Goal: Task Accomplishment & Management: Complete application form

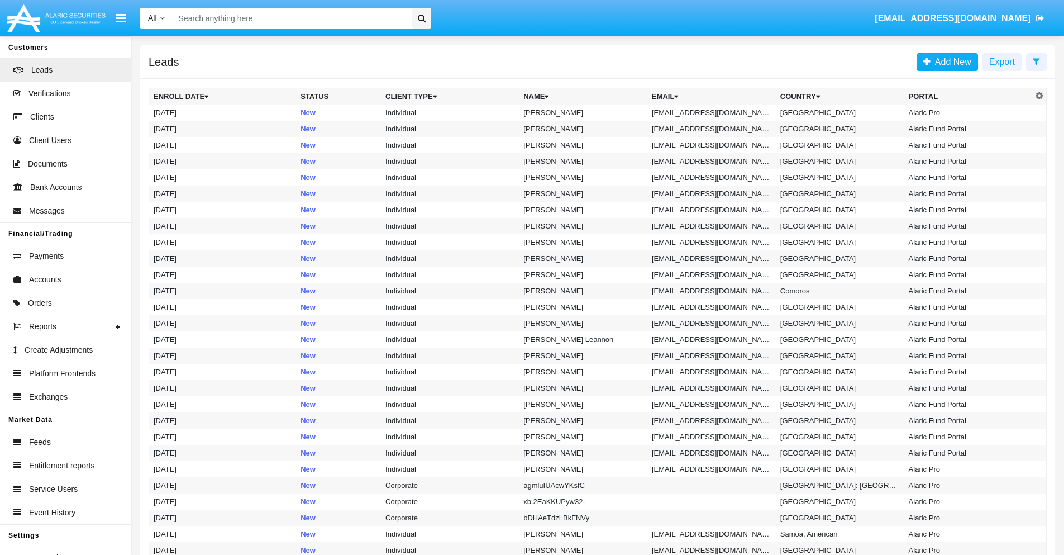
click at [1037, 61] on icon at bounding box center [1036, 61] width 7 height 9
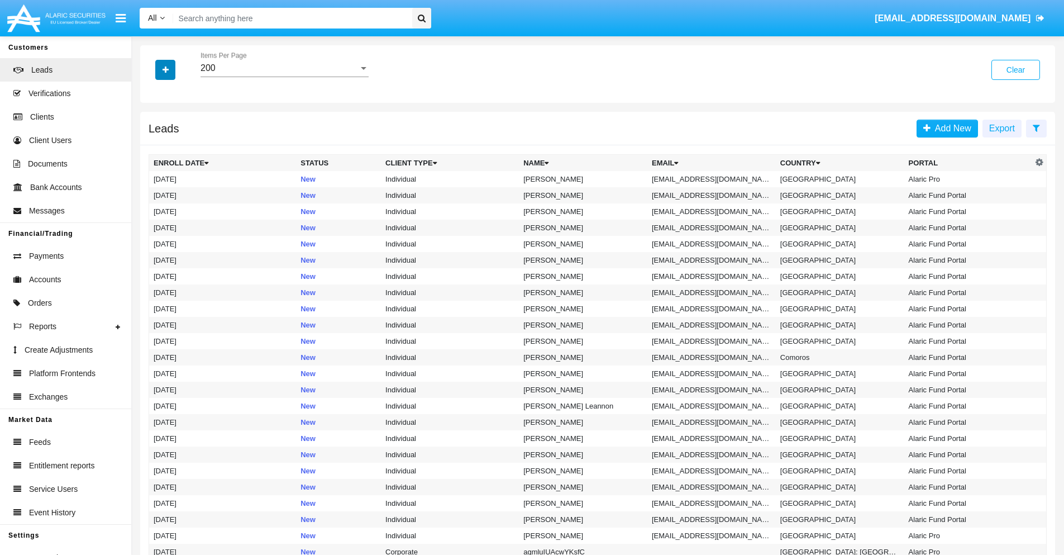
click at [165, 69] on icon "button" at bounding box center [166, 70] width 6 height 8
click at [174, 141] on span "Email" at bounding box center [174, 141] width 22 height 13
click at [154, 146] on input "Email" at bounding box center [153, 146] width 1 height 1
checkbox input "true"
click at [165, 69] on icon "button" at bounding box center [166, 70] width 6 height 8
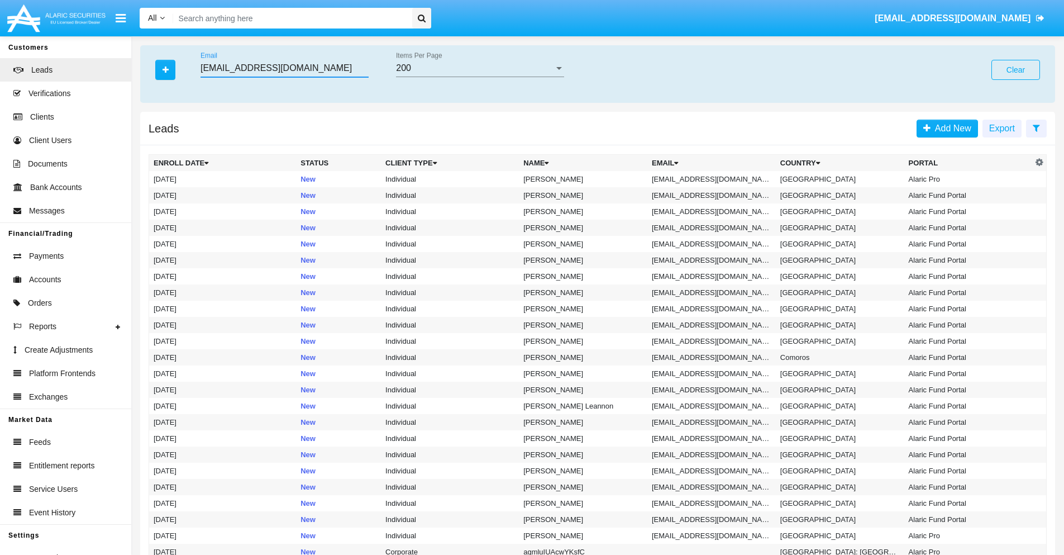
type input "[EMAIL_ADDRESS][DOMAIN_NAME]"
click at [715, 179] on td "[EMAIL_ADDRESS][DOMAIN_NAME]" at bounding box center [712, 179] width 129 height 16
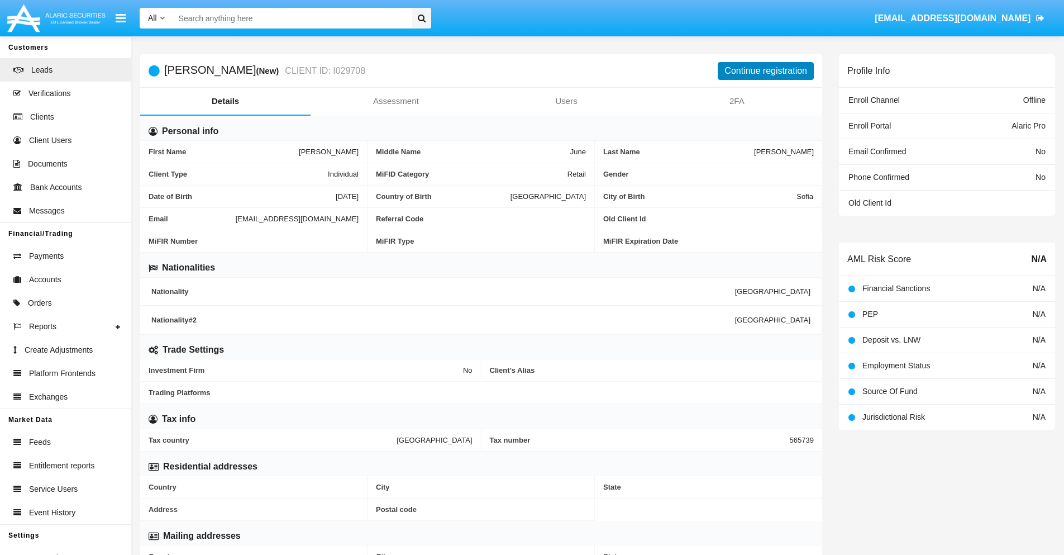
click at [766, 70] on button "Continue registration" at bounding box center [766, 71] width 96 height 18
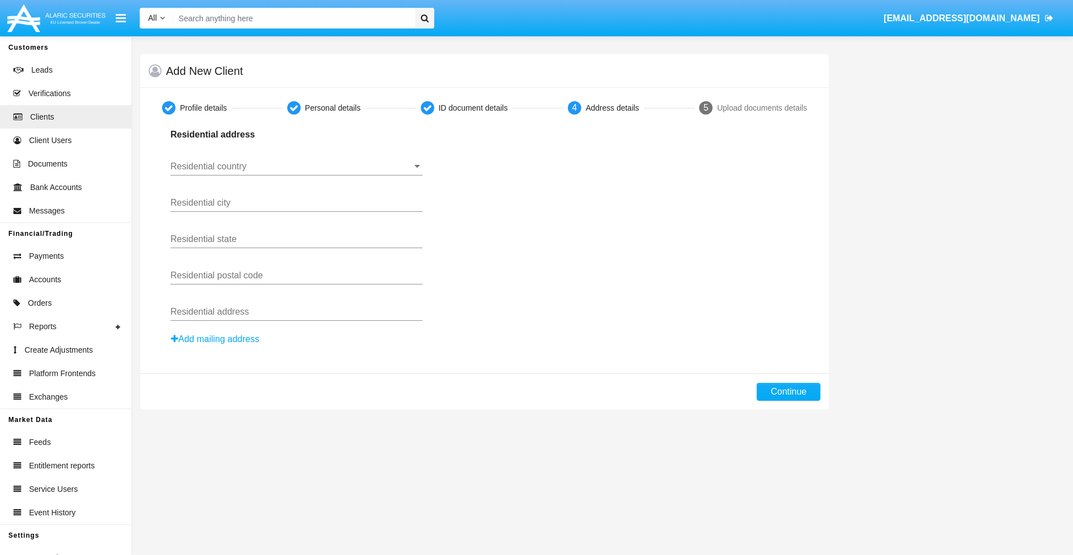
click at [296, 167] on input "Residential country" at bounding box center [296, 166] width 252 height 10
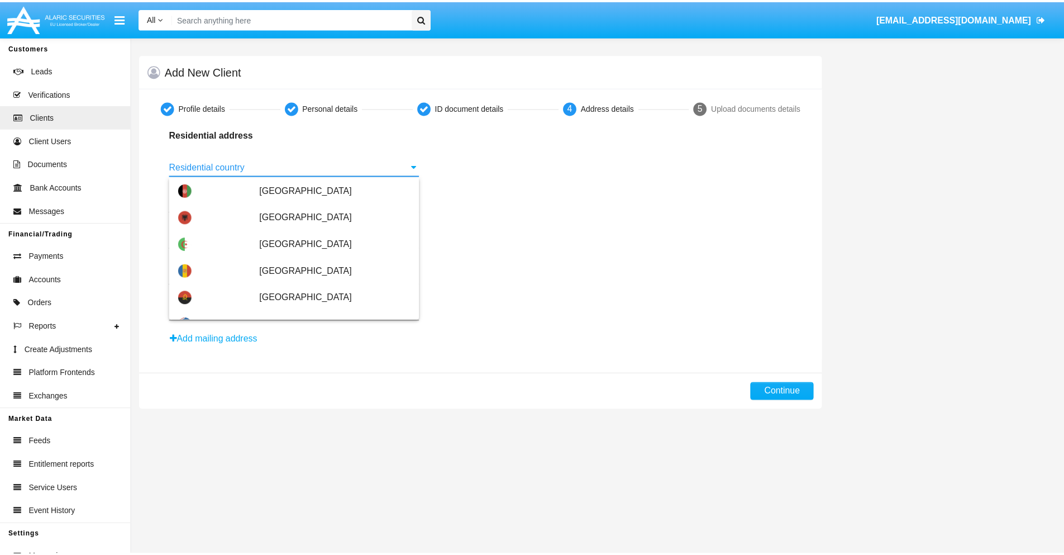
scroll to position [662, 0]
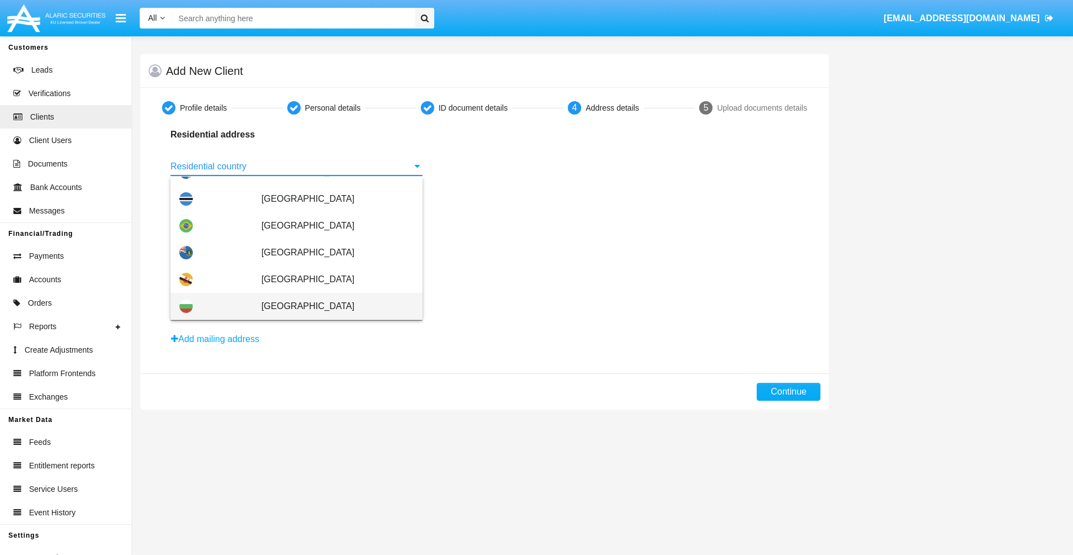
click at [331, 306] on span "[GEOGRAPHIC_DATA]" at bounding box center [338, 306] width 152 height 27
type input "[GEOGRAPHIC_DATA]"
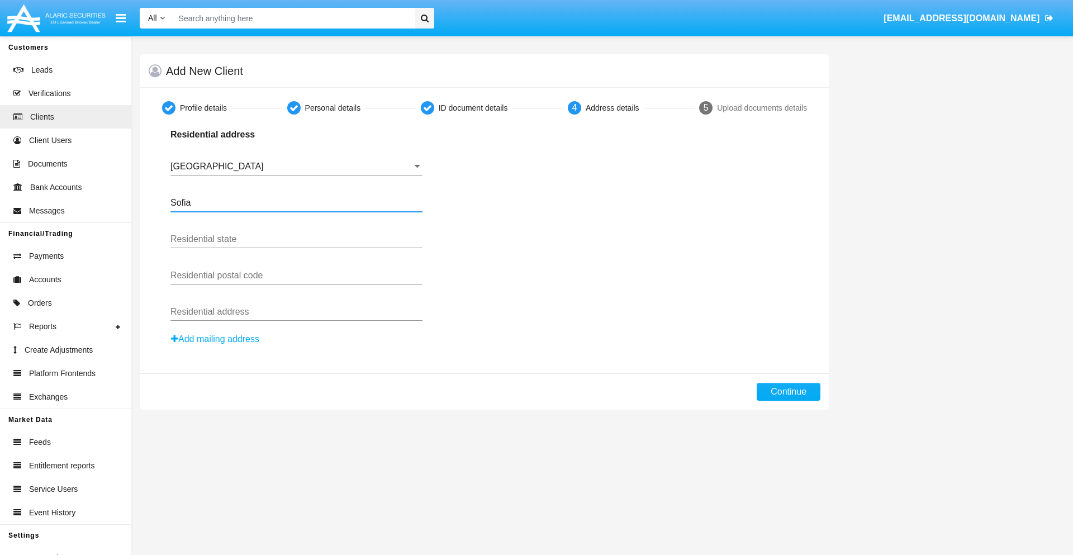
type input "Sofia"
type input "1000"
type input "[PERSON_NAME]"
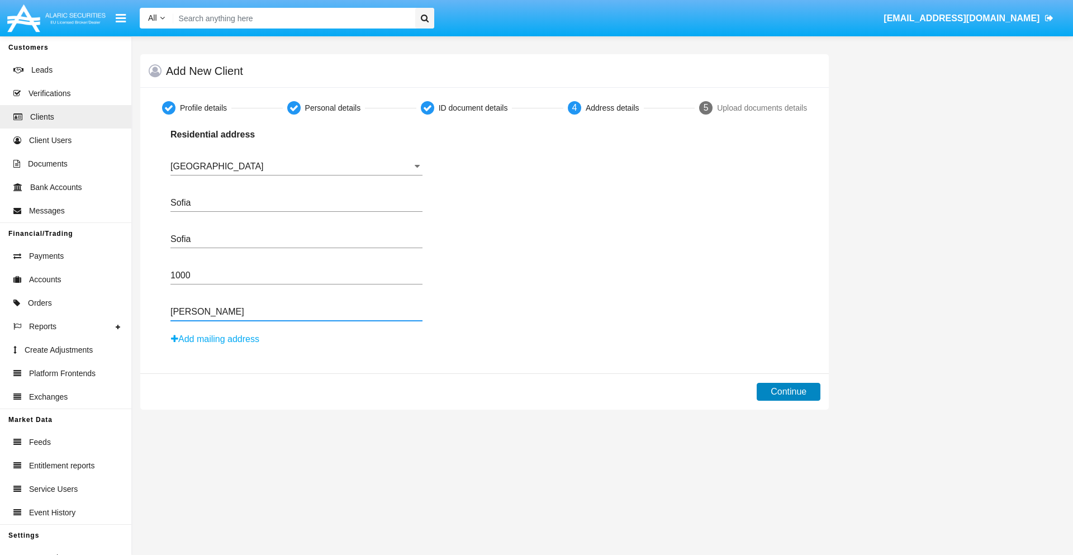
click at [788, 392] on button "Continue" at bounding box center [789, 392] width 64 height 18
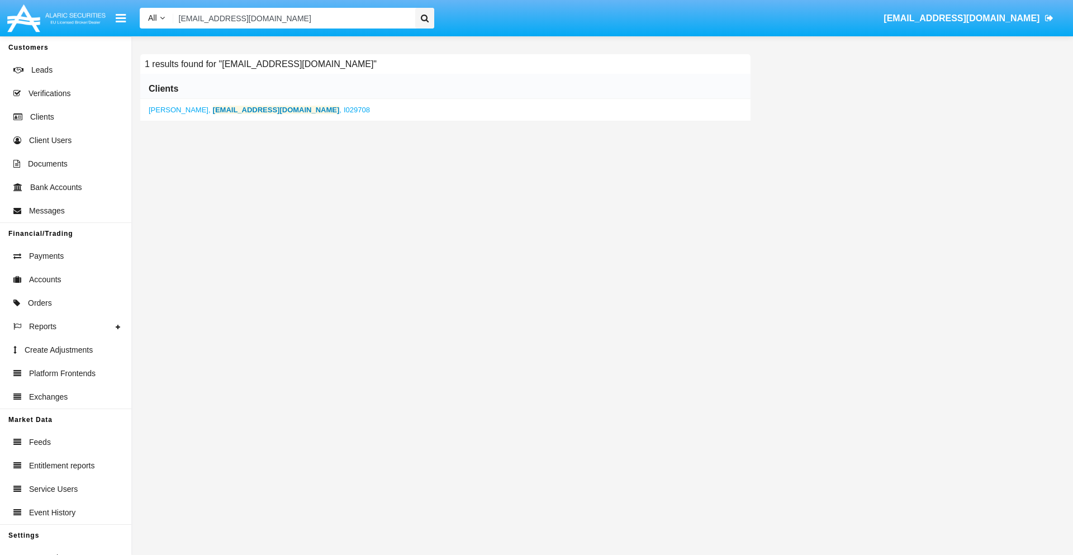
type input "[EMAIL_ADDRESS][DOMAIN_NAME]"
click at [258, 110] on b "[EMAIL_ADDRESS][DOMAIN_NAME]" at bounding box center [276, 110] width 127 height 8
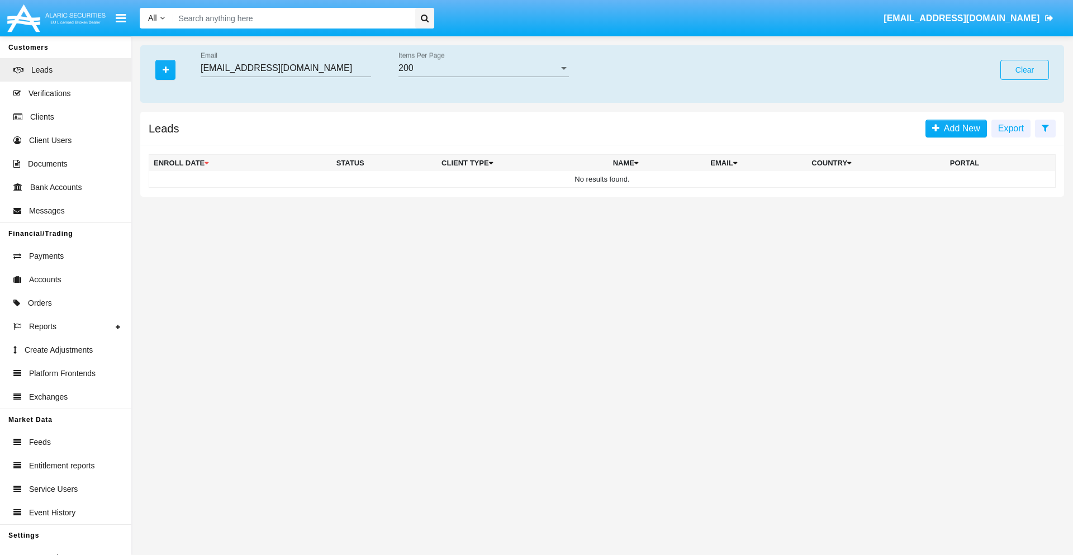
click at [1024, 70] on button "Clear" at bounding box center [1024, 70] width 49 height 20
click at [165, 69] on icon "button" at bounding box center [166, 70] width 6 height 8
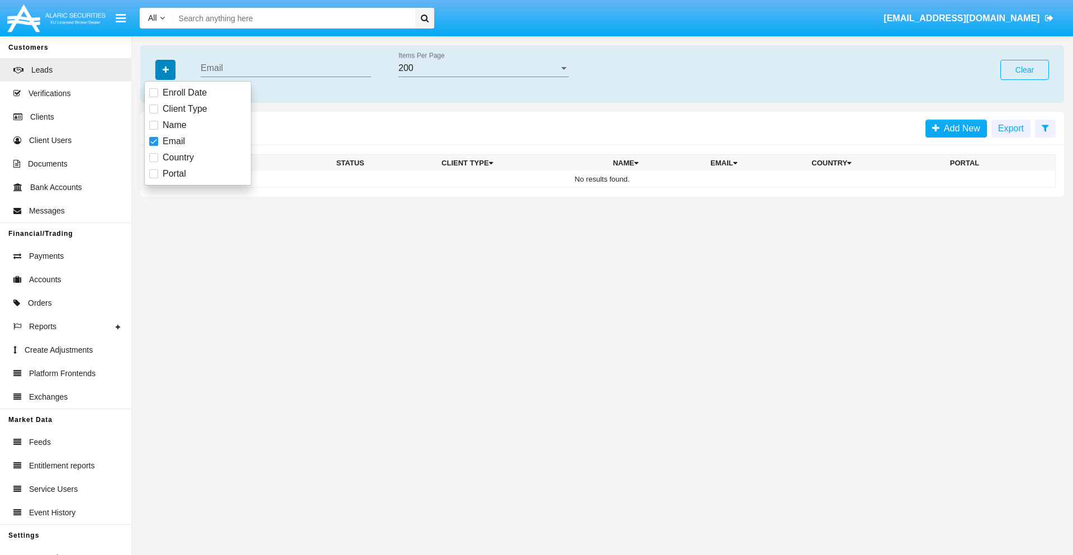
click at [165, 69] on icon "button" at bounding box center [166, 70] width 6 height 8
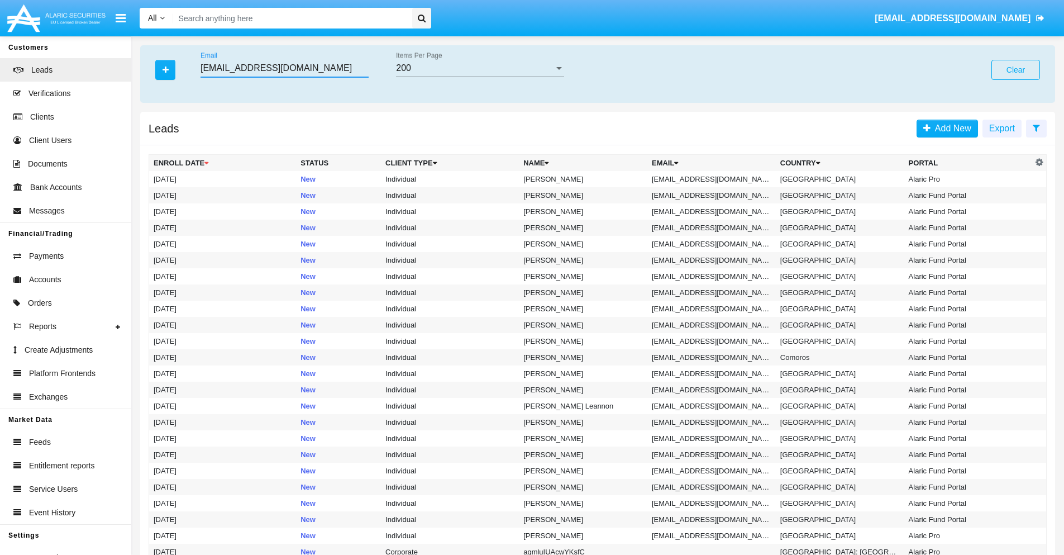
type input "[EMAIL_ADDRESS][DOMAIN_NAME]"
click at [715, 179] on td "[EMAIL_ADDRESS][DOMAIN_NAME]" at bounding box center [712, 179] width 129 height 16
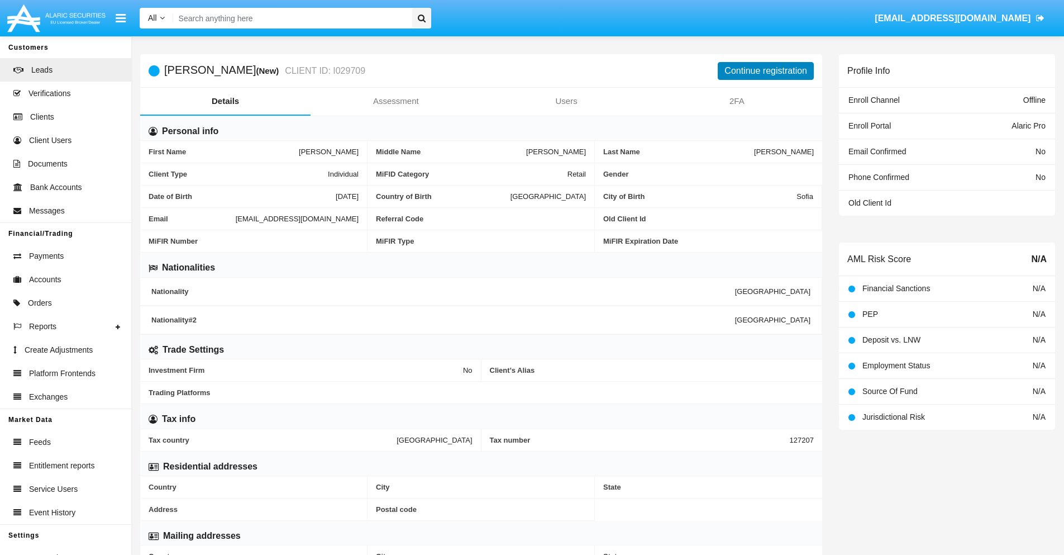
click at [766, 70] on button "Continue registration" at bounding box center [766, 71] width 96 height 18
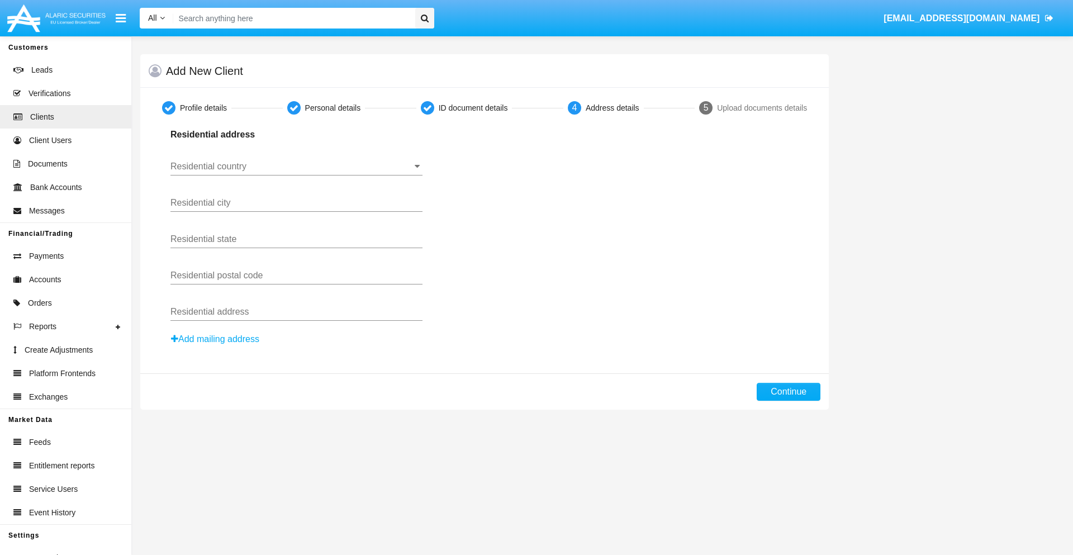
click at [216, 339] on button "Add mailing address" at bounding box center [214, 339] width 89 height 15
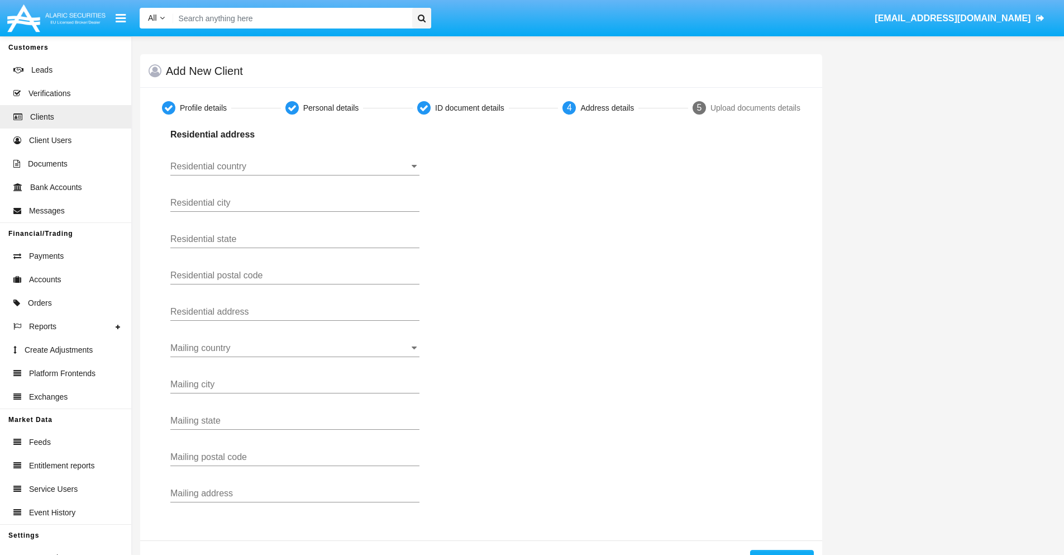
click at [295, 167] on input "Residential country" at bounding box center [294, 166] width 249 height 10
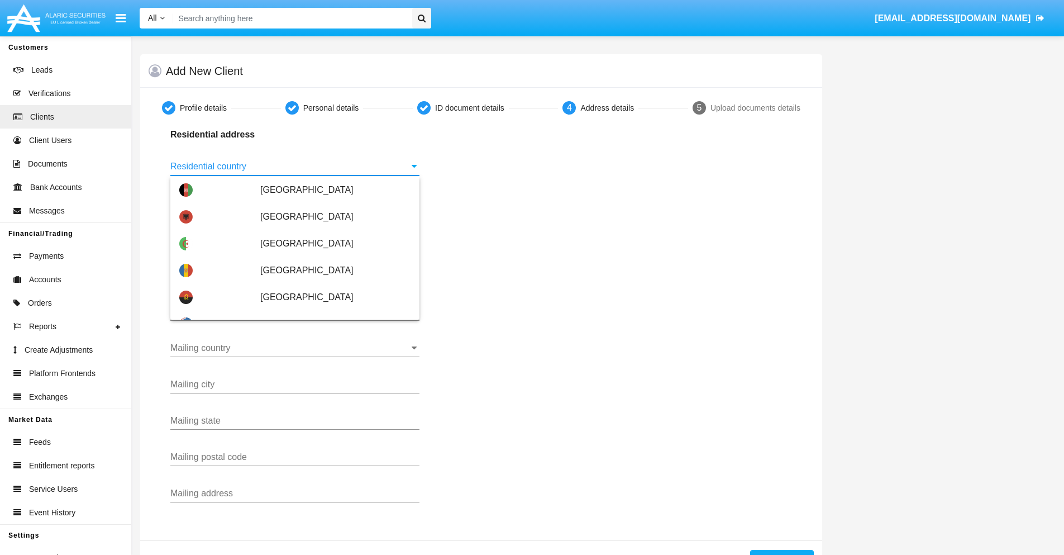
scroll to position [662, 0]
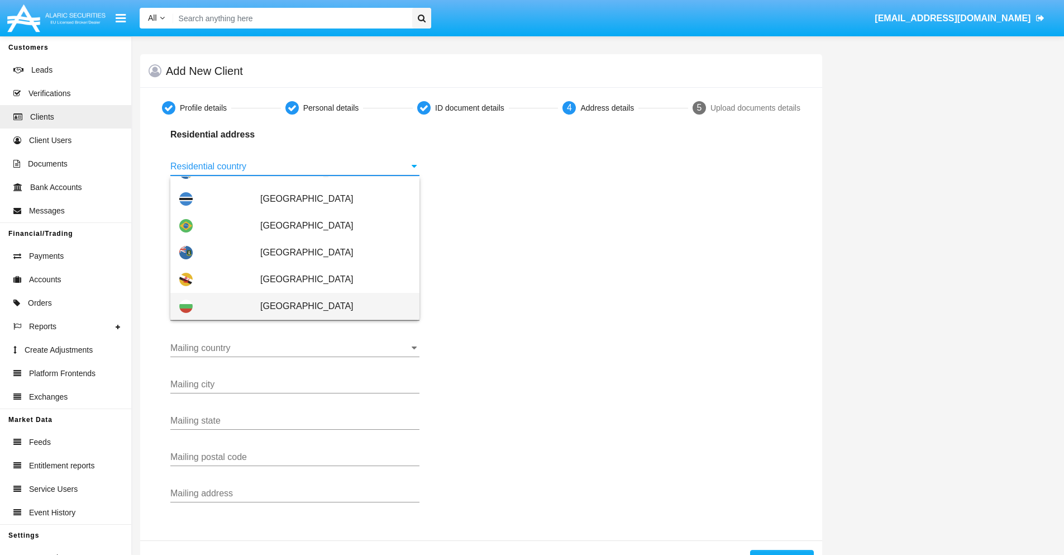
click at [330, 306] on span "[GEOGRAPHIC_DATA]" at bounding box center [335, 306] width 150 height 27
type input "[GEOGRAPHIC_DATA]"
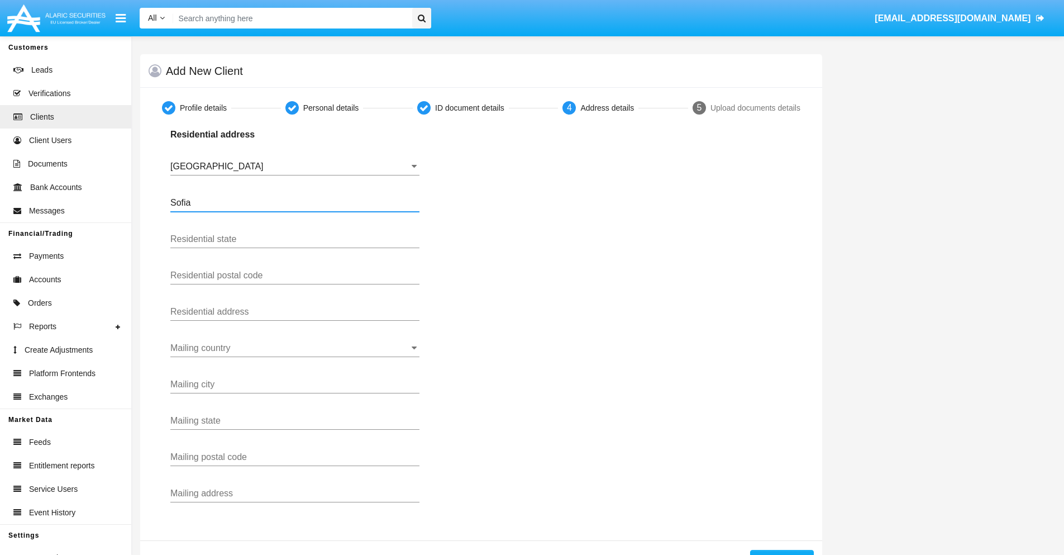
type input "Sofia"
type input "1000"
type input "Vasil Levski"
click at [295, 348] on input "Mailing country" at bounding box center [294, 348] width 249 height 10
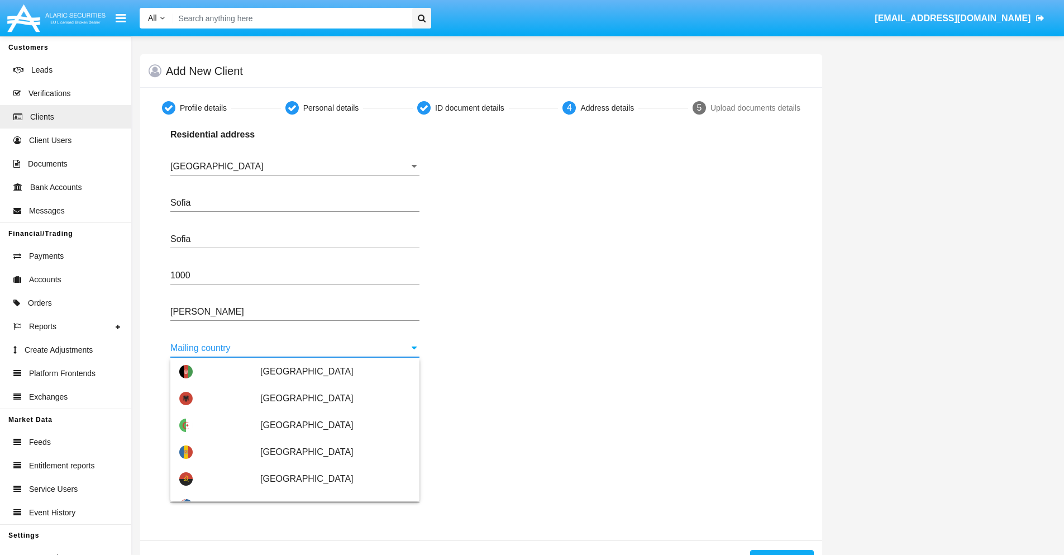
scroll to position [72, 0]
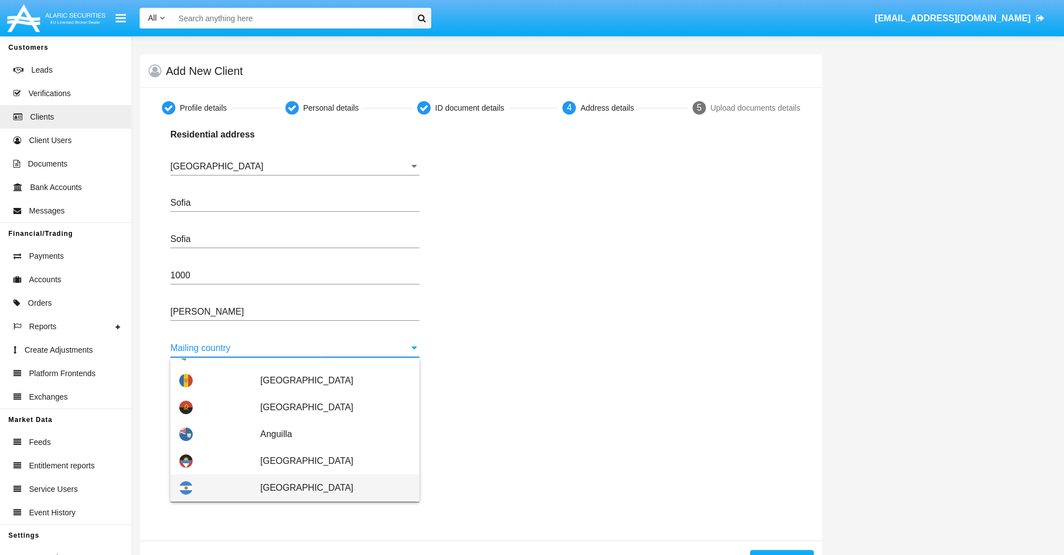
click at [330, 488] on span "[GEOGRAPHIC_DATA]" at bounding box center [335, 487] width 150 height 27
type input "[GEOGRAPHIC_DATA]"
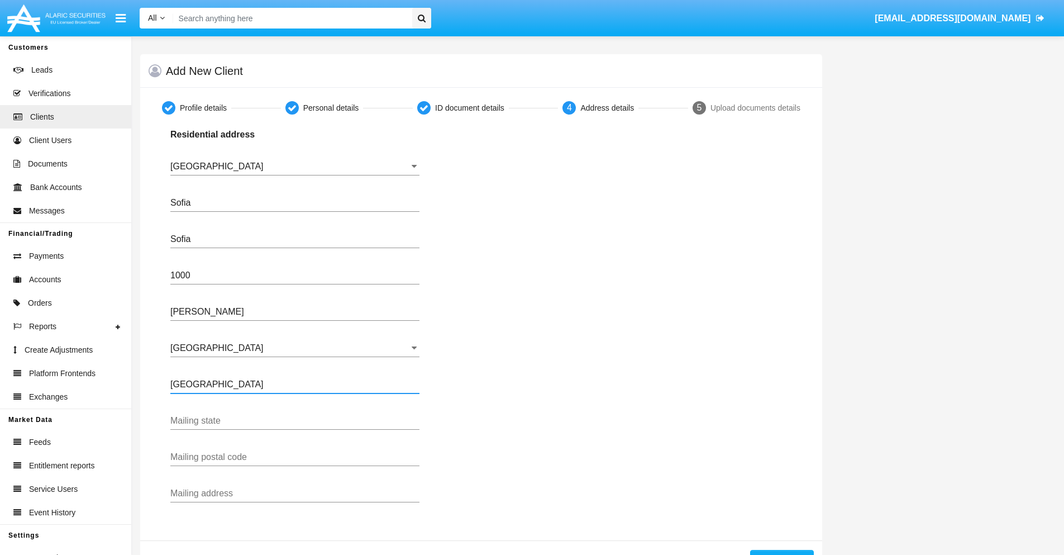
type input "Buenos Aires"
type input "7777"
type input "Test Mail Address"
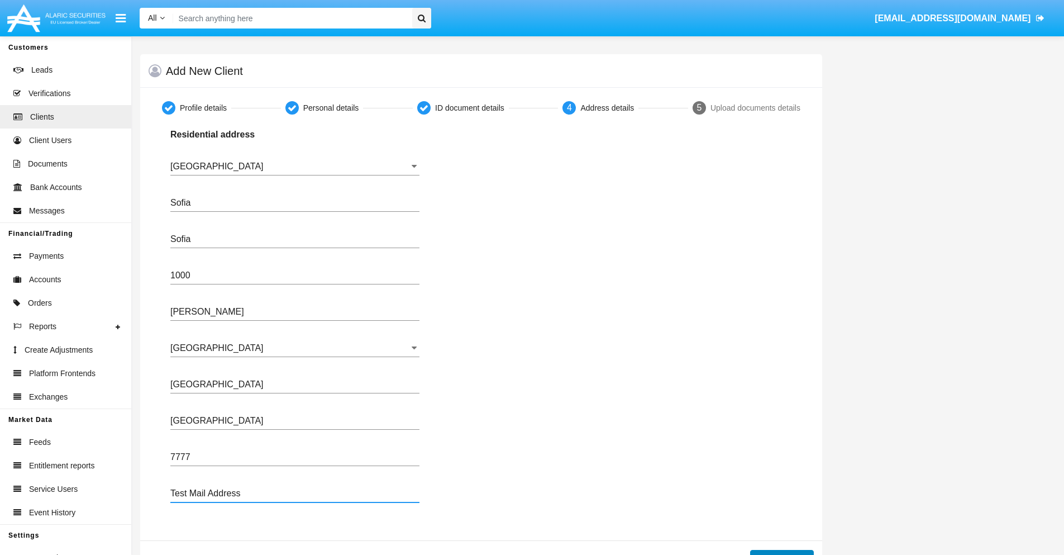
click at [782, 552] on button "Continue" at bounding box center [782, 559] width 64 height 18
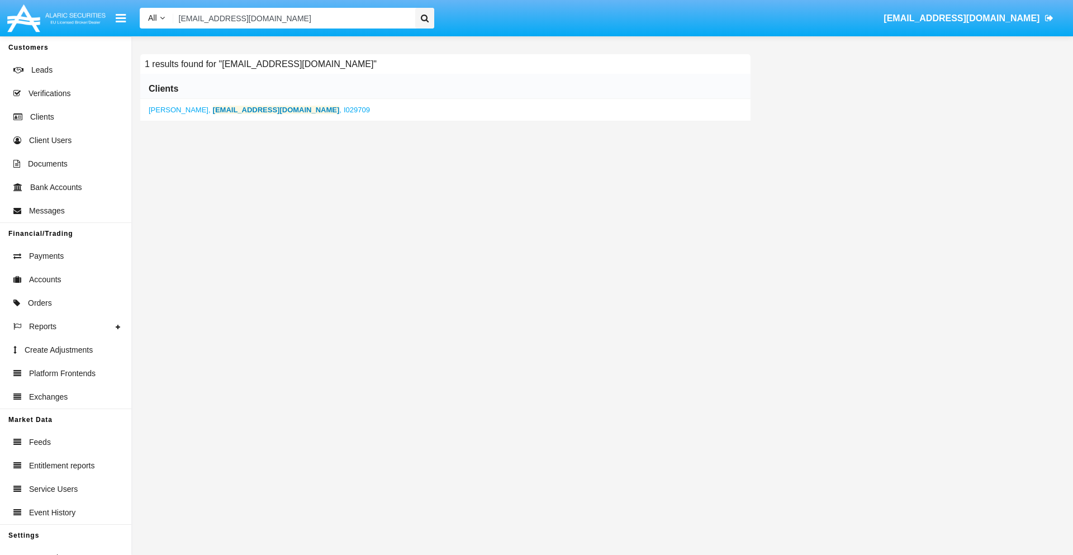
type input "dwpf.f4l9j@zhn-m.com"
click at [232, 110] on b "dwpf.f4l9j@zhn-m.com" at bounding box center [276, 110] width 127 height 8
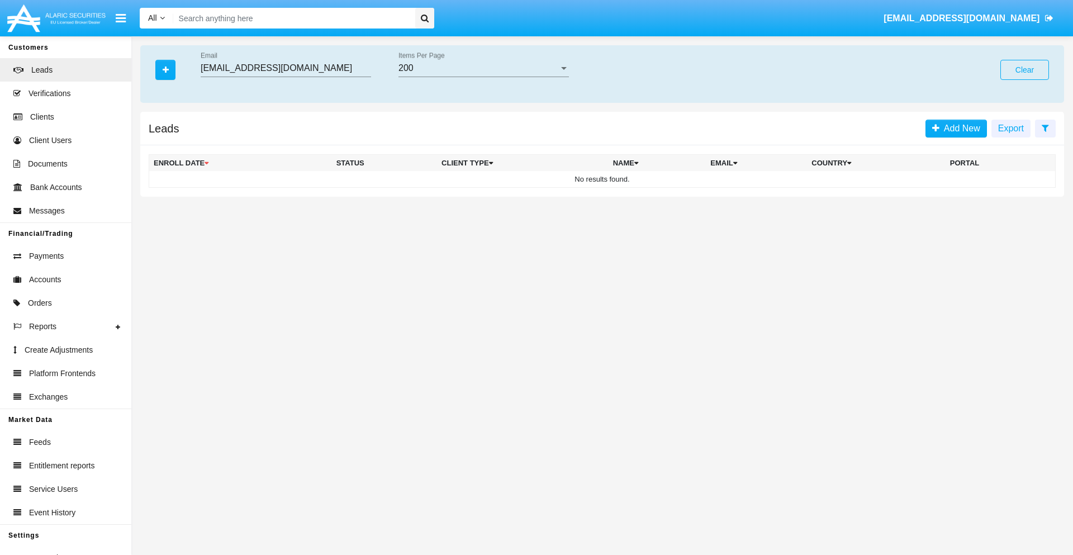
click at [1024, 70] on button "Clear" at bounding box center [1024, 70] width 49 height 20
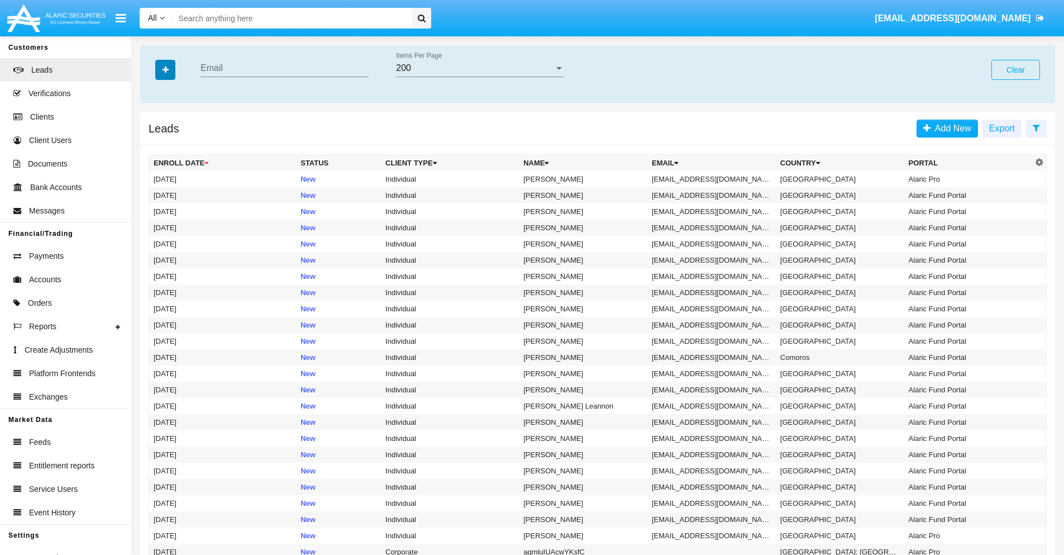
click at [165, 69] on icon "button" at bounding box center [166, 70] width 6 height 8
type input "w_lbb@rjdxm894w.vn"
click at [715, 179] on td "w_lbb@rjdxm894w.vn" at bounding box center [712, 179] width 129 height 16
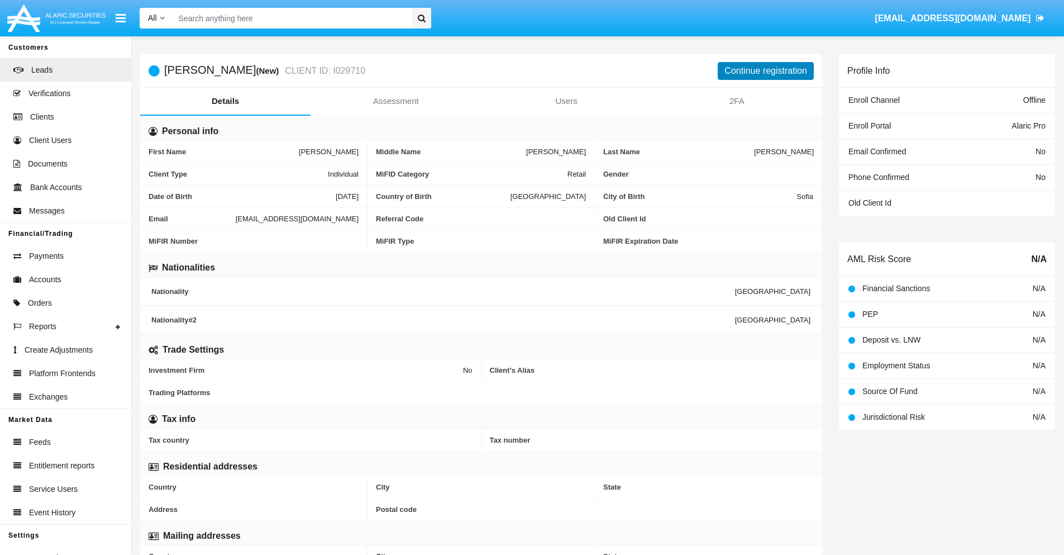
click at [766, 70] on button "Continue registration" at bounding box center [766, 71] width 96 height 18
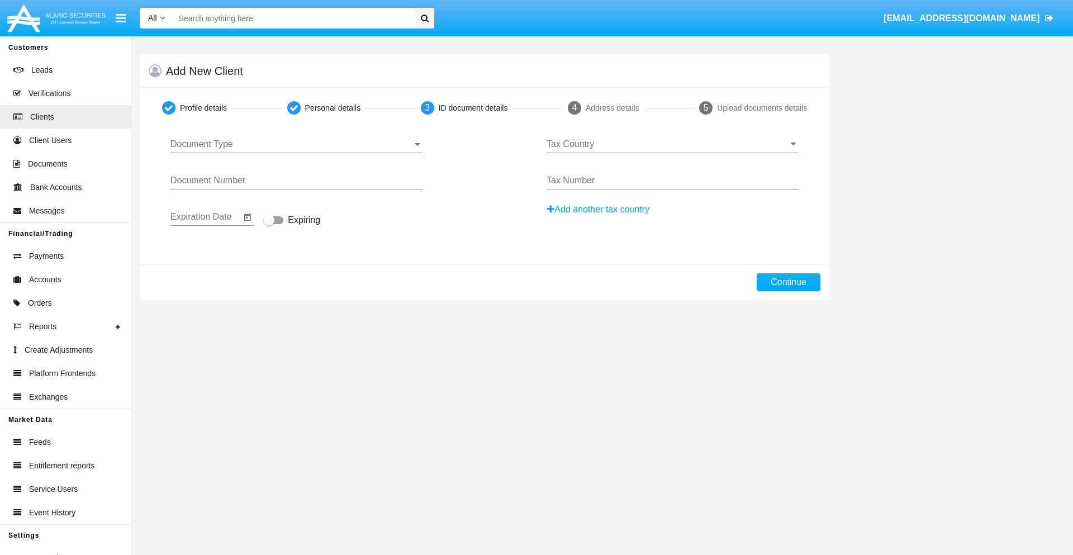
click at [296, 144] on span "Document Type" at bounding box center [291, 144] width 242 height 10
click at [296, 153] on span "Passport" at bounding box center [296, 152] width 252 height 27
type input "CVbJSKJirLOkOAC"
click at [292, 221] on span "Expiring" at bounding box center [304, 219] width 32 height 13
click at [269, 224] on input "Expiring" at bounding box center [268, 224] width 1 height 1
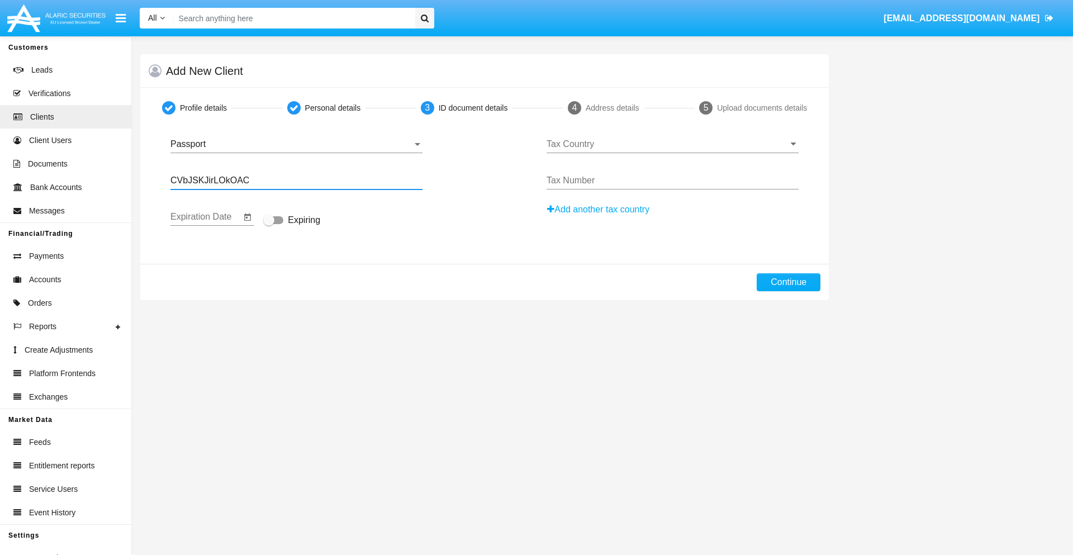
checkbox input "true"
click at [672, 144] on input "Tax Country" at bounding box center [672, 144] width 252 height 10
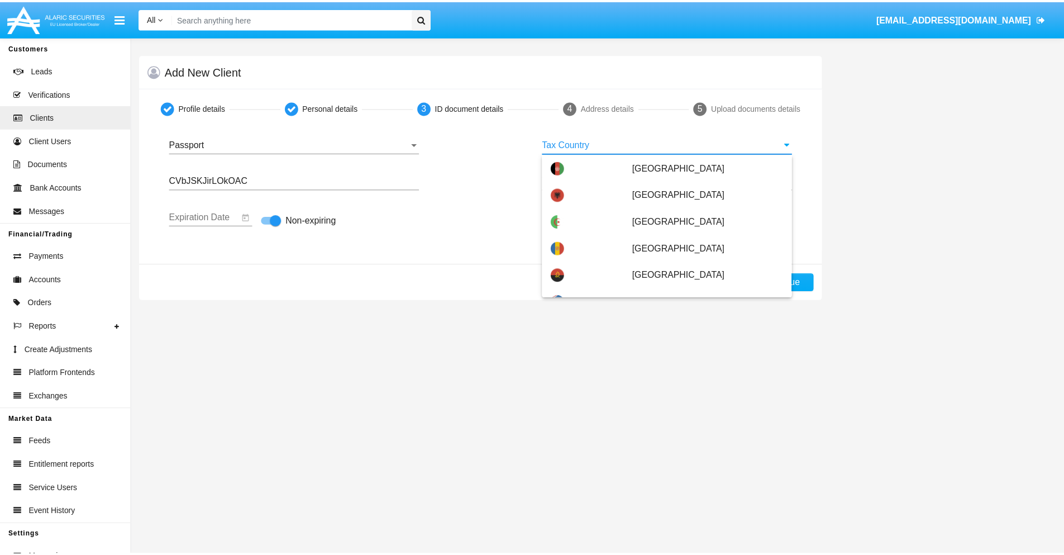
scroll to position [5570, 0]
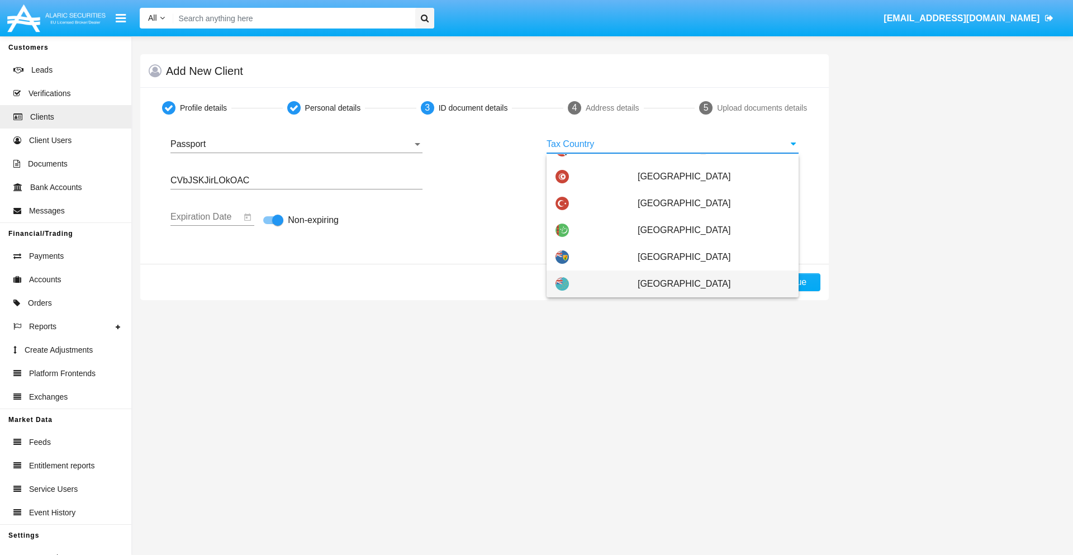
click at [707, 284] on span "Tuvalu" at bounding box center [714, 283] width 152 height 27
type input "Tuvalu"
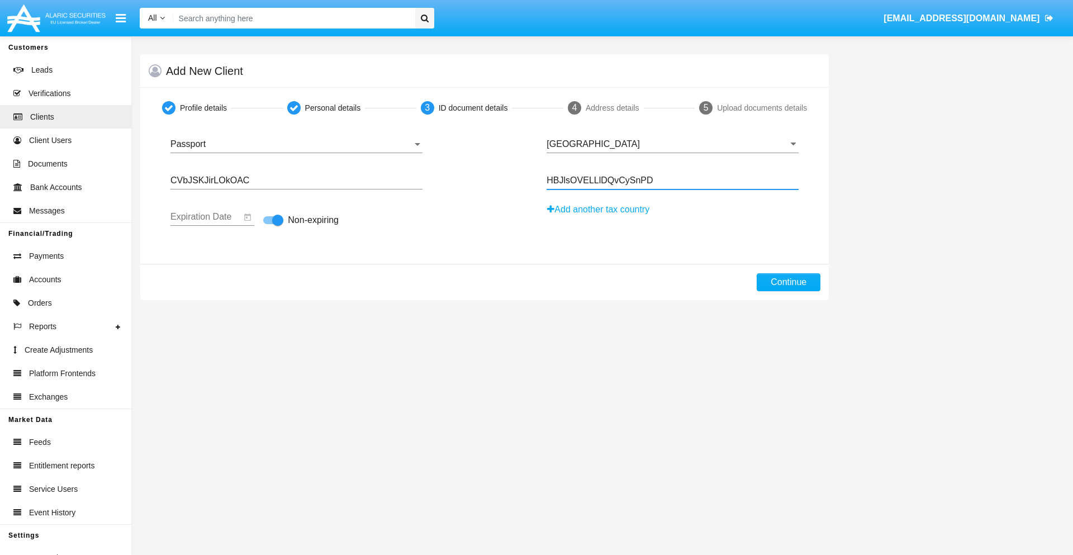
type input "HBJlsOVELLlDQvCySnPD"
click at [788, 282] on button "Continue" at bounding box center [789, 282] width 64 height 18
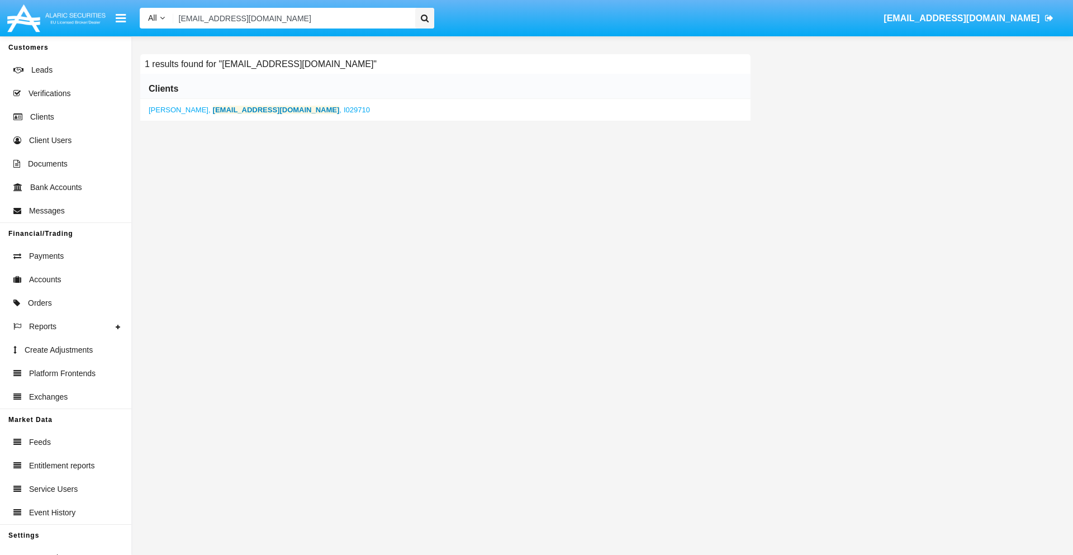
type input "w_lbb@rjdxm894w.vn"
click at [258, 110] on b "w_lbb@rjdxm894w.vn" at bounding box center [276, 110] width 127 height 8
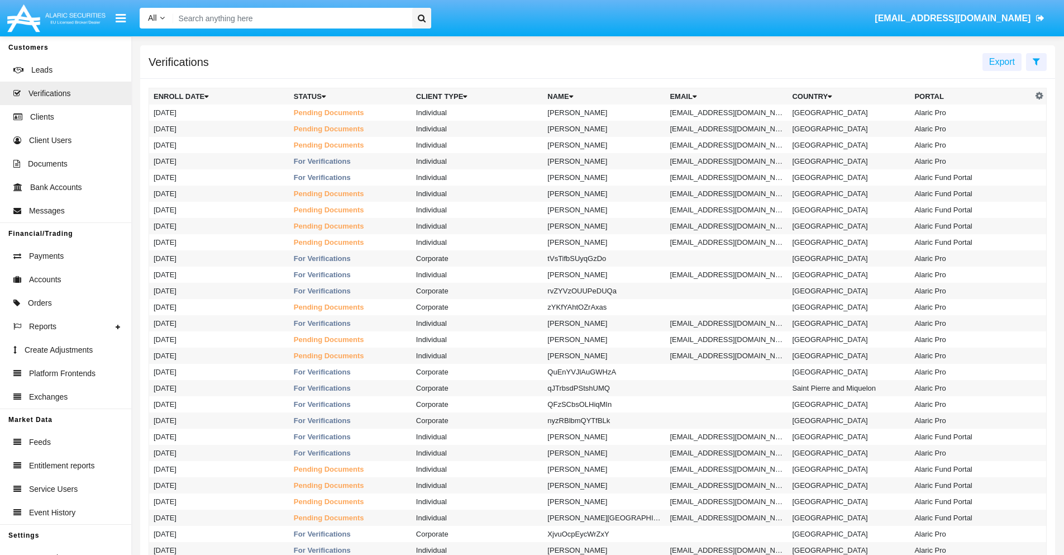
click at [1037, 61] on icon at bounding box center [1036, 61] width 7 height 9
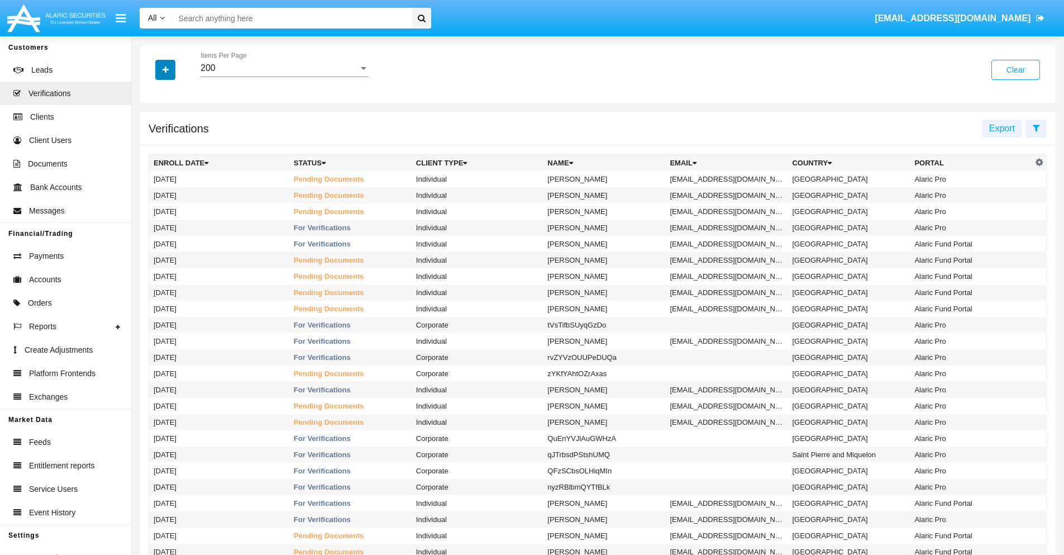
click at [165, 69] on icon "button" at bounding box center [166, 70] width 6 height 8
click at [174, 158] on span "Email" at bounding box center [174, 157] width 22 height 13
click at [154, 162] on input "Email" at bounding box center [153, 162] width 1 height 1
checkbox input "true"
click at [165, 69] on icon "button" at bounding box center [166, 70] width 6 height 8
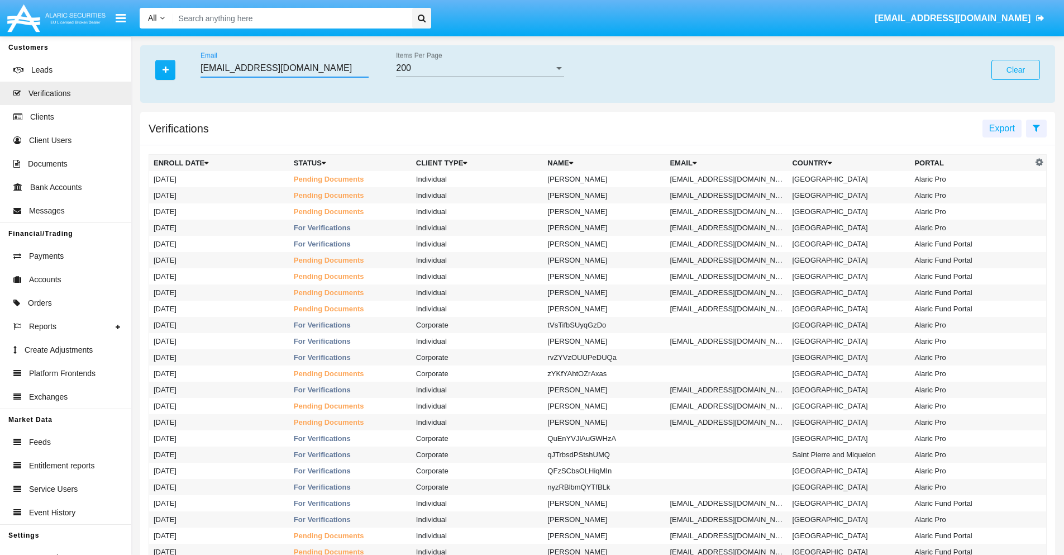
type input "[EMAIL_ADDRESS][DOMAIN_NAME]"
click at [730, 179] on td "[EMAIL_ADDRESS][DOMAIN_NAME]" at bounding box center [727, 179] width 122 height 16
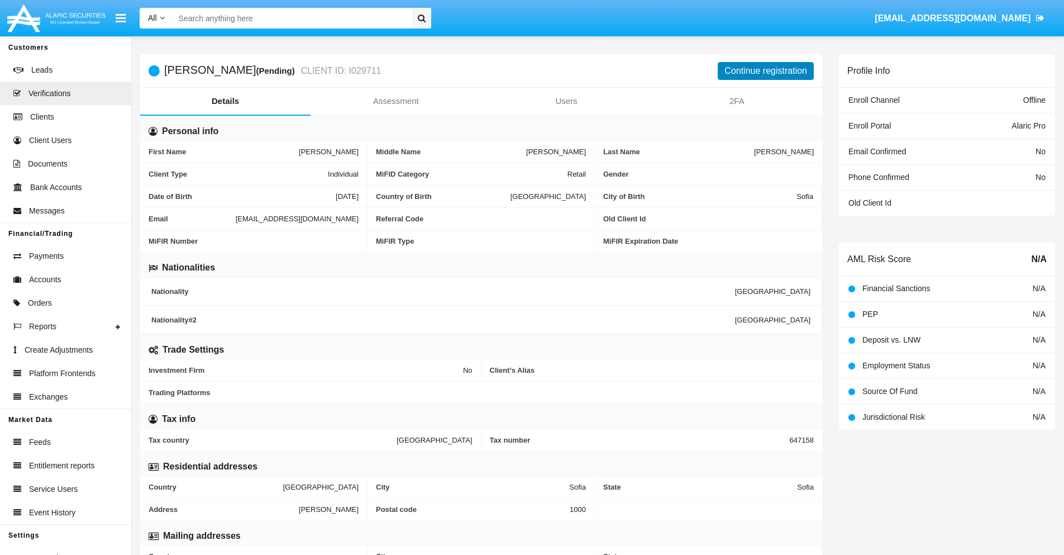
click at [766, 70] on button "Continue registration" at bounding box center [766, 71] width 96 height 18
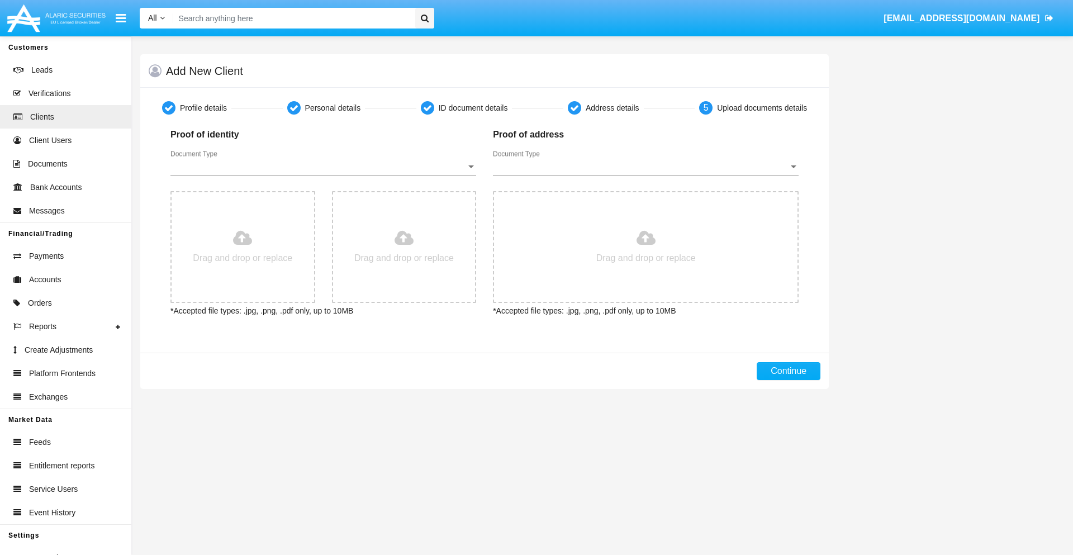
click at [323, 167] on span "Document Type" at bounding box center [318, 166] width 296 height 10
click at [323, 175] on span "Passport" at bounding box center [323, 174] width 306 height 27
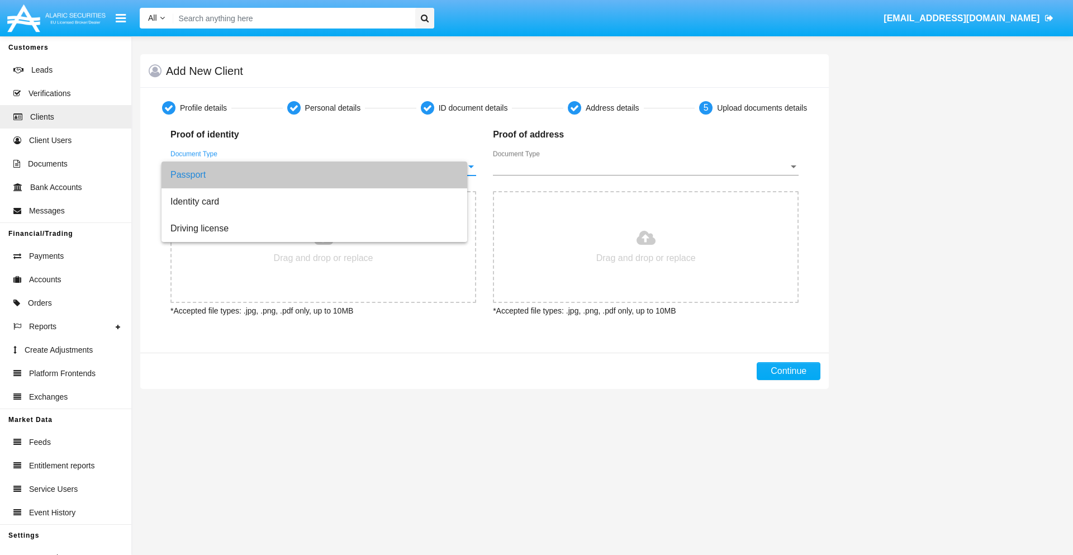
type input "C:\fakepath\passport.png"
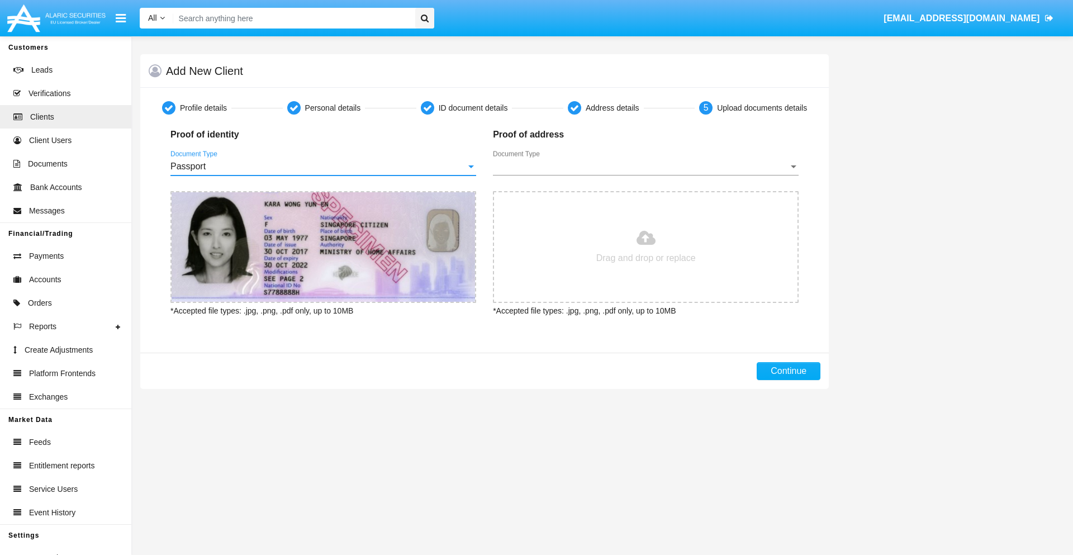
click at [645, 167] on span "Document Type" at bounding box center [641, 166] width 296 height 10
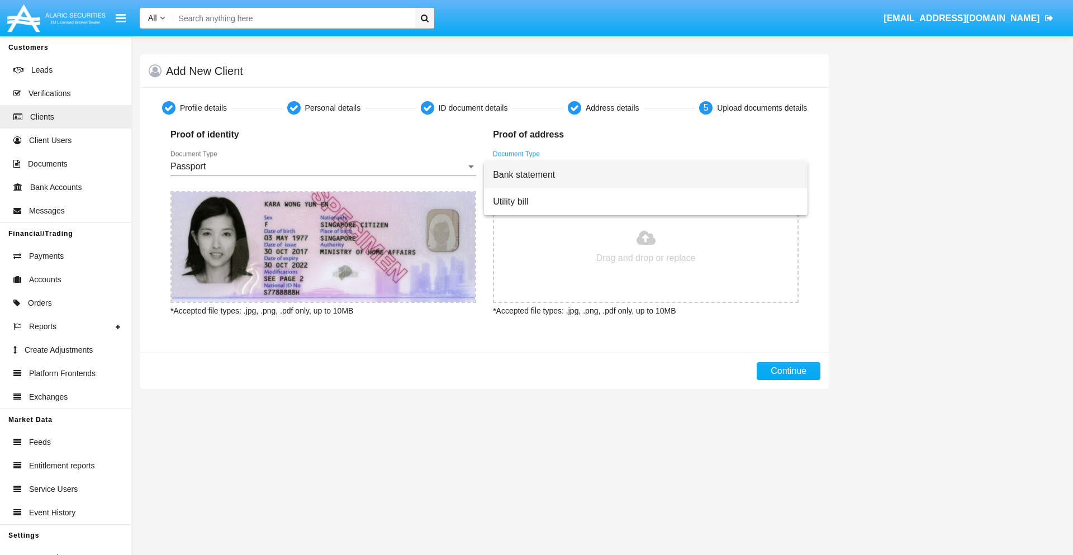
click at [645, 175] on span "Bank statement" at bounding box center [646, 174] width 306 height 27
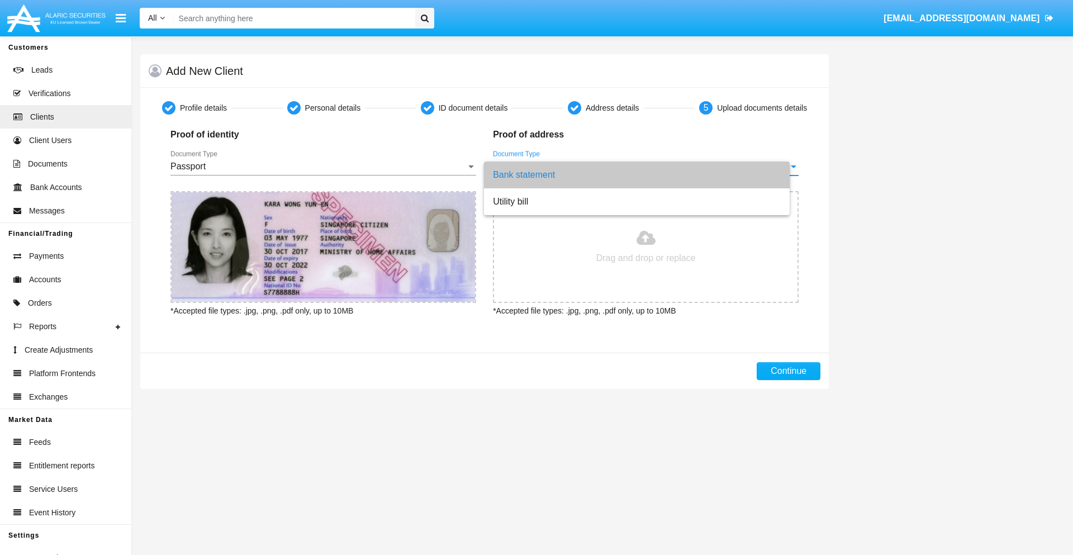
type input "C:\fakepath\bank-statement.png"
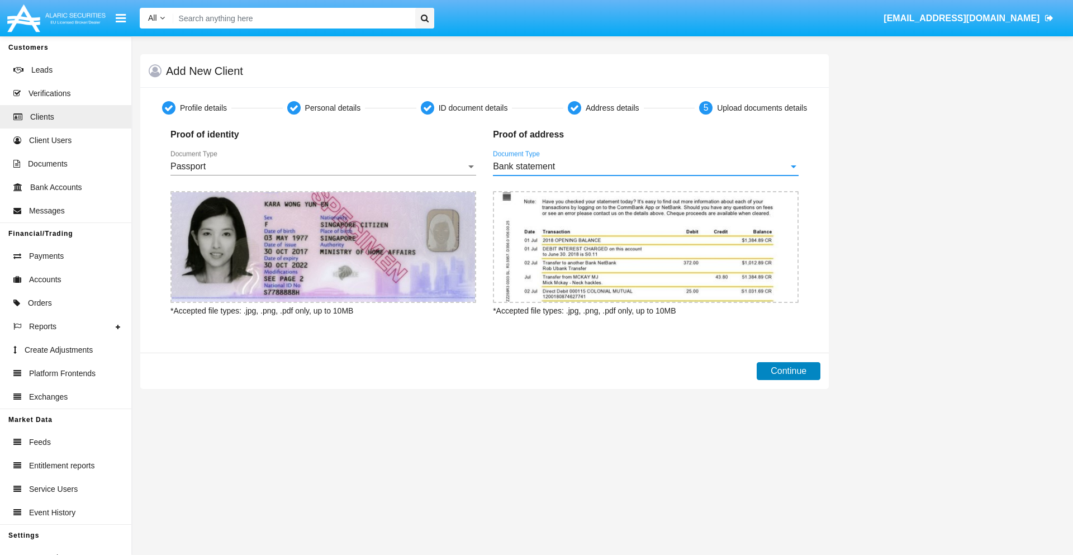
click at [788, 371] on button "Continue" at bounding box center [789, 371] width 64 height 18
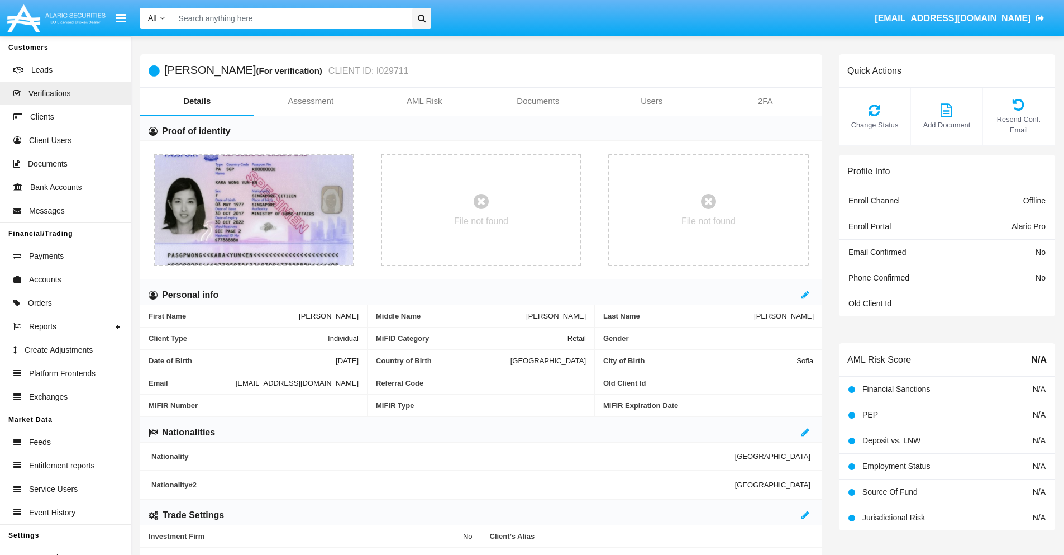
click at [538, 101] on link "Documents" at bounding box center [539, 101] width 114 height 27
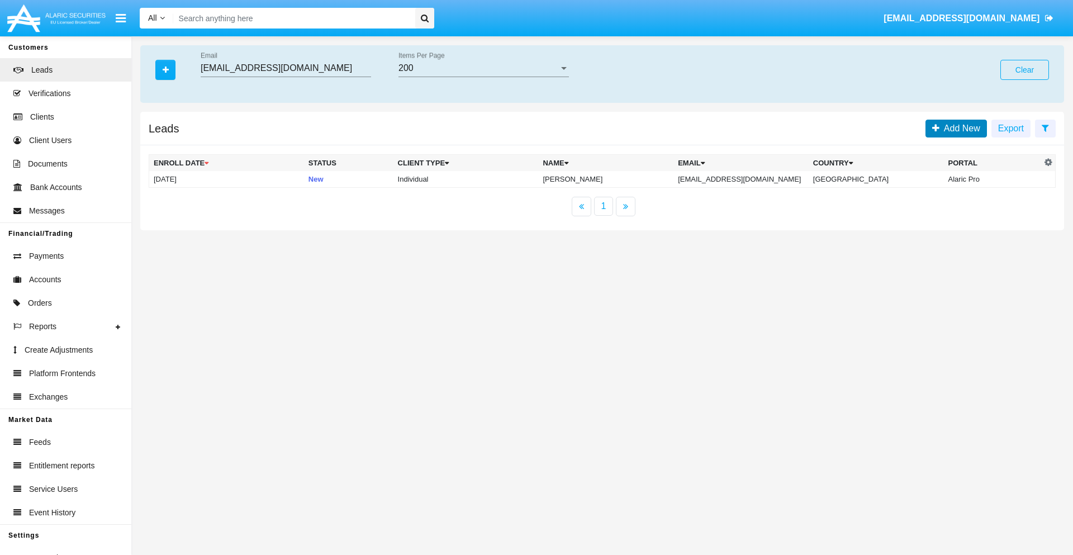
click at [959, 128] on span "Add New" at bounding box center [959, 127] width 41 height 9
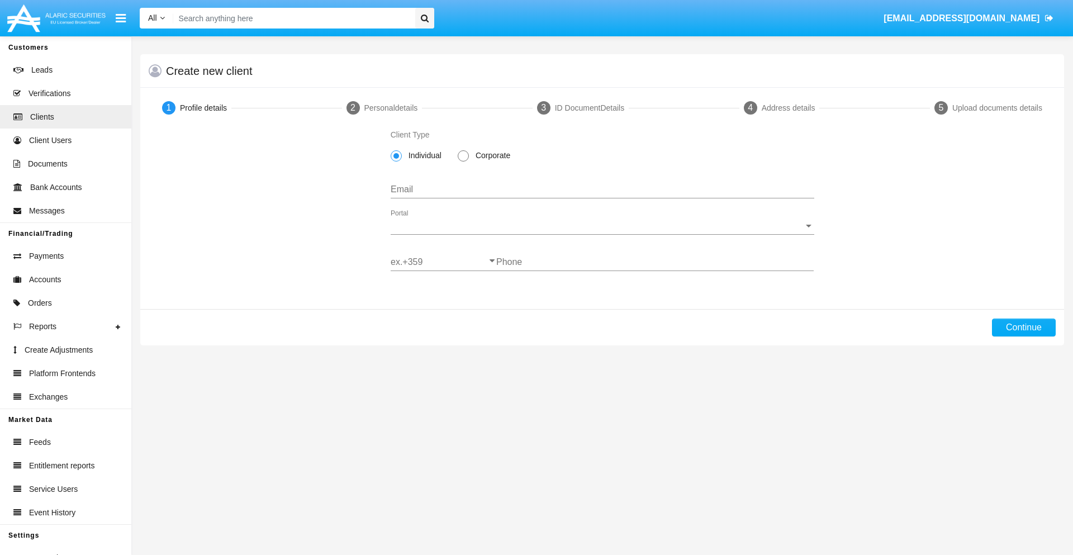
click at [422, 155] on span "Individual" at bounding box center [423, 156] width 42 height 12
click at [396, 161] on input "Individual" at bounding box center [396, 161] width 1 height 1
type input "[EMAIL_ADDRESS][DOMAIN_NAME]"
click at [602, 226] on span "Portal" at bounding box center [597, 226] width 413 height 10
click at [598, 234] on span "Alaric Pro" at bounding box center [594, 234] width 406 height 27
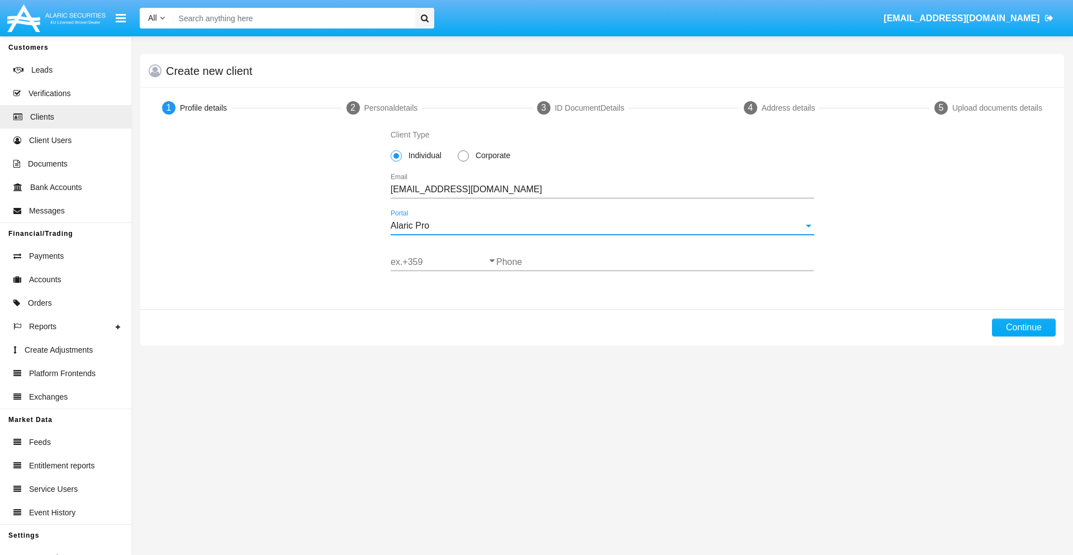
click at [443, 262] on input "ex.+359" at bounding box center [444, 262] width 106 height 10
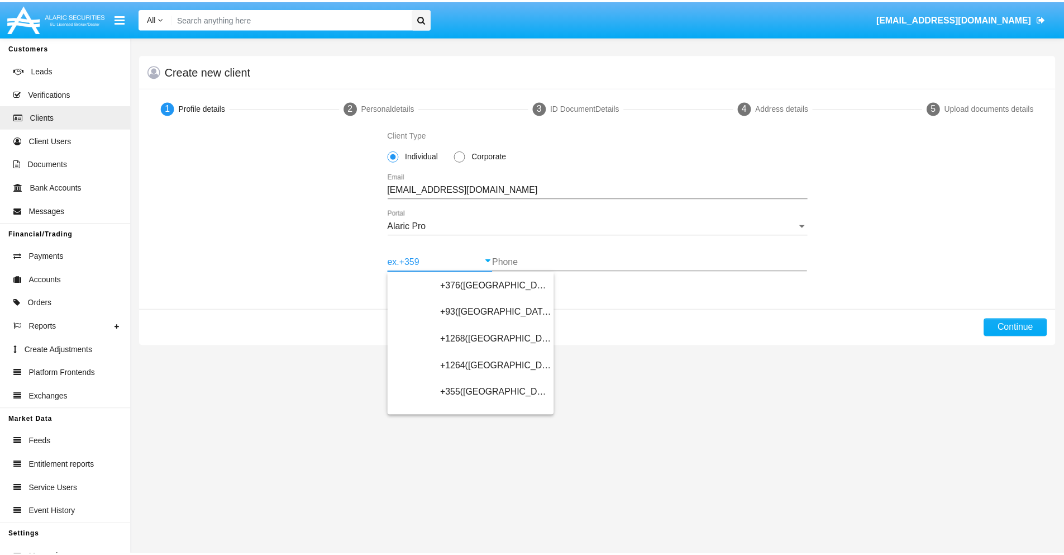
scroll to position [367, 0]
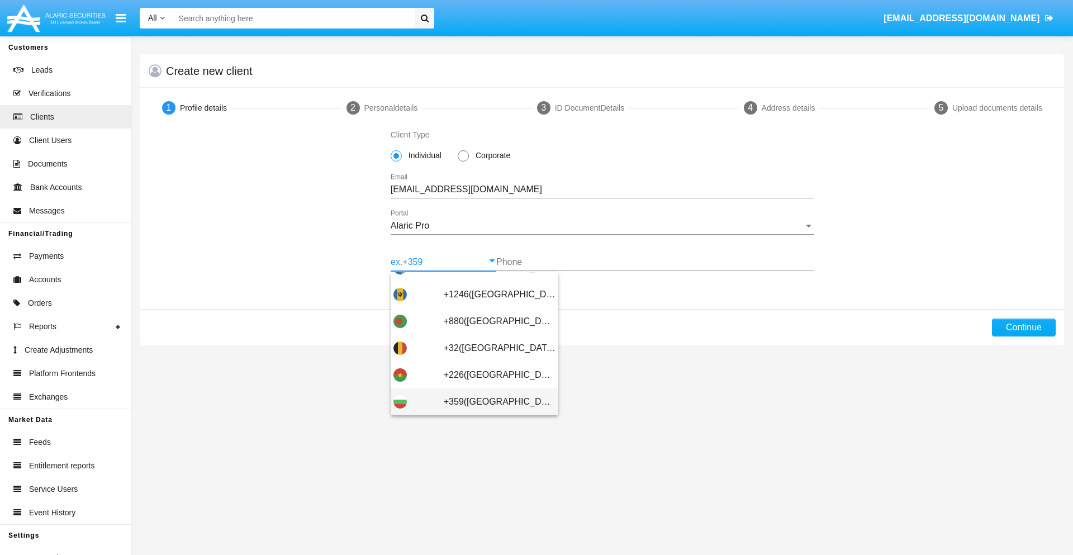
click at [491, 402] on span "+359([GEOGRAPHIC_DATA])" at bounding box center [500, 401] width 112 height 27
type input "+359([GEOGRAPHIC_DATA])"
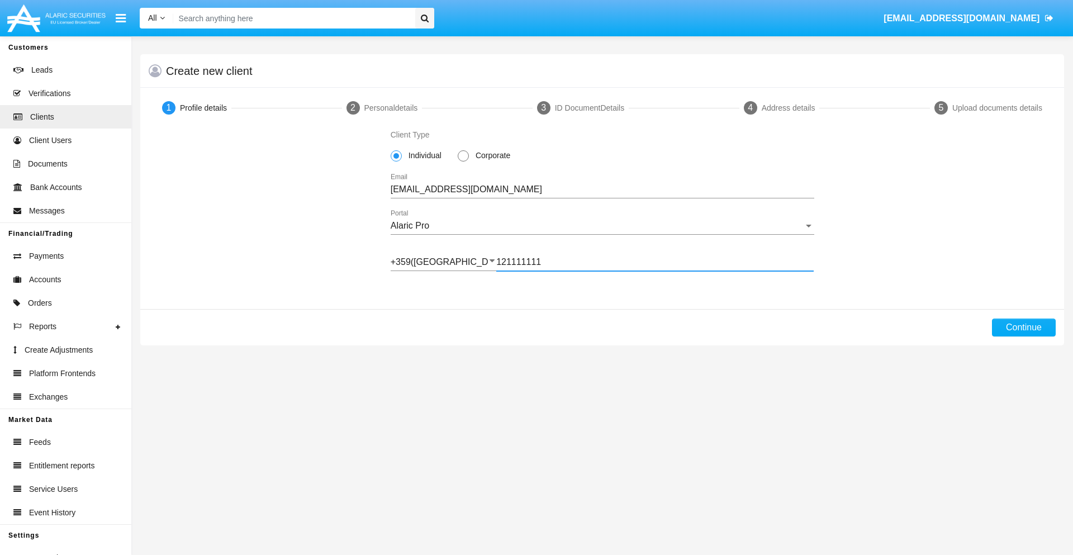
type input "121111111"
click at [1023, 327] on button "Continue" at bounding box center [1024, 328] width 64 height 18
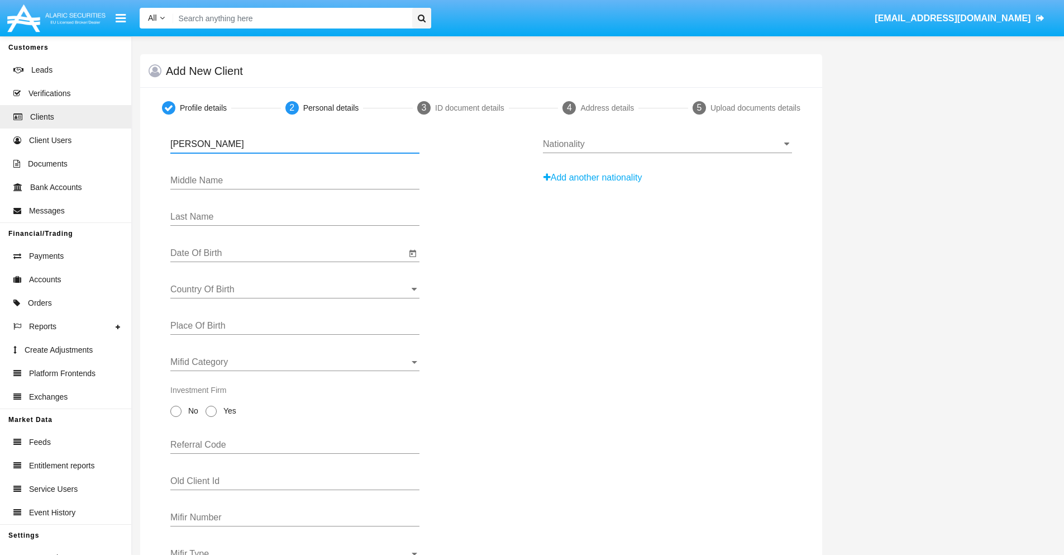
type input "[PERSON_NAME]"
click at [288, 253] on input "Date Of Birth" at bounding box center [288, 253] width 236 height 10
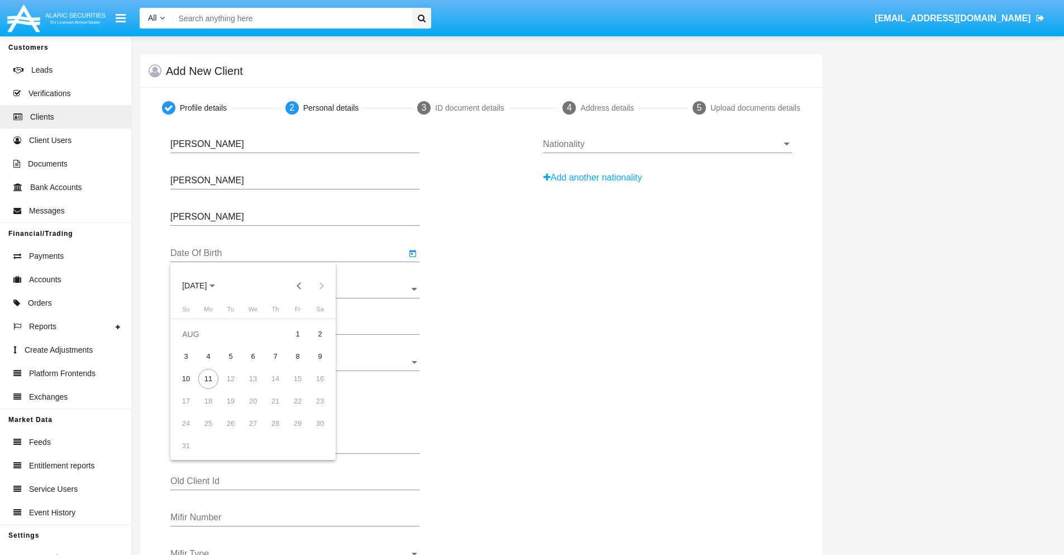
click at [205, 286] on span "[DATE]" at bounding box center [194, 286] width 25 height 9
click at [299, 286] on button "Previous 20 years" at bounding box center [299, 285] width 22 height 22
click at [273, 432] on div "2000" at bounding box center [272, 432] width 35 height 20
click at [194, 343] on div "JAN" at bounding box center [194, 342] width 35 height 20
click at [320, 334] on div "1" at bounding box center [320, 334] width 20 height 20
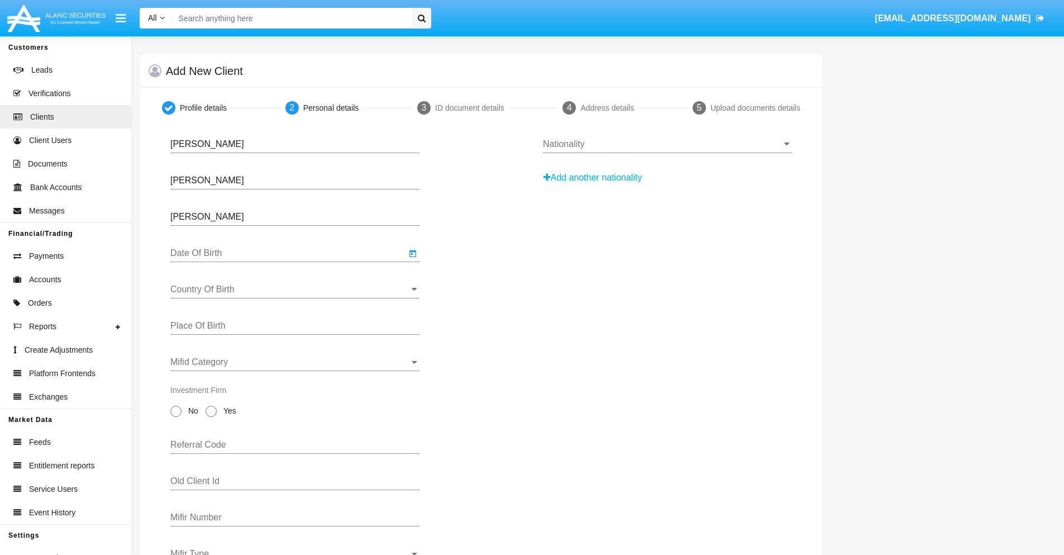
type input "[DATE]"
click at [295, 289] on input "Country Of Birth" at bounding box center [294, 289] width 249 height 10
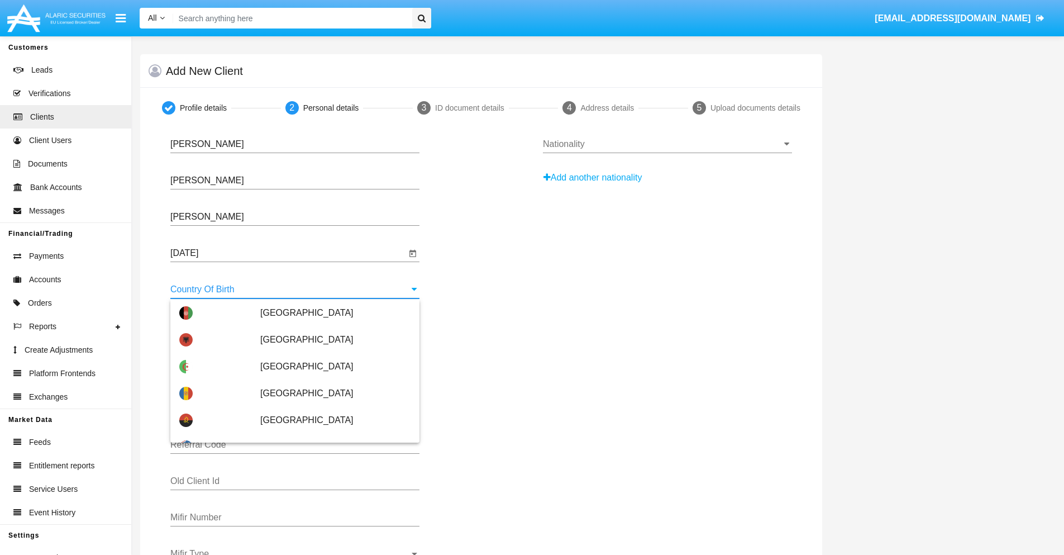
scroll to position [4417, 0]
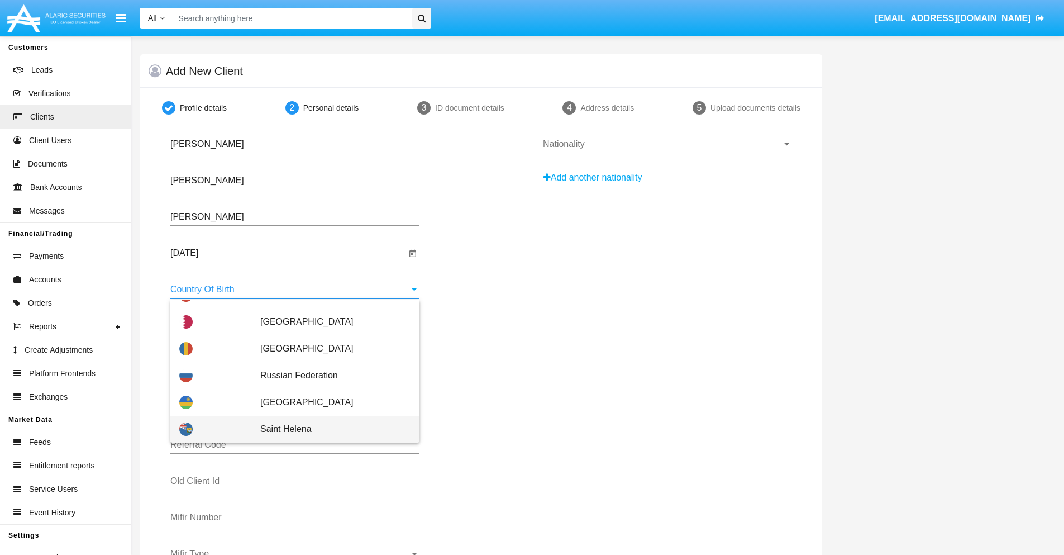
click at [330, 429] on span "Saint Helena" at bounding box center [335, 429] width 150 height 27
type input "Saint Helena"
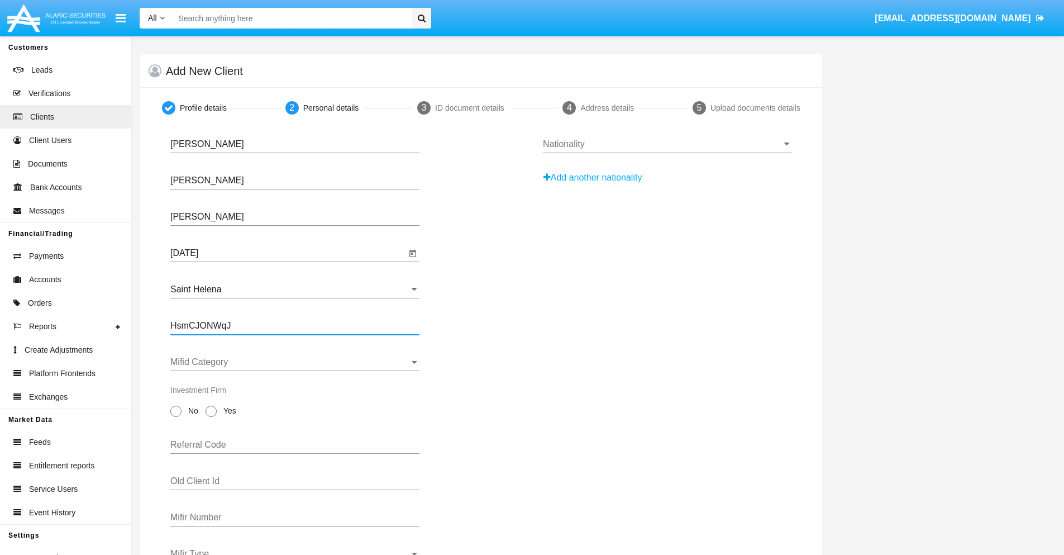
type input "HsmCJONWqJ"
click at [295, 362] on span "Mifid Category" at bounding box center [289, 362] width 239 height 10
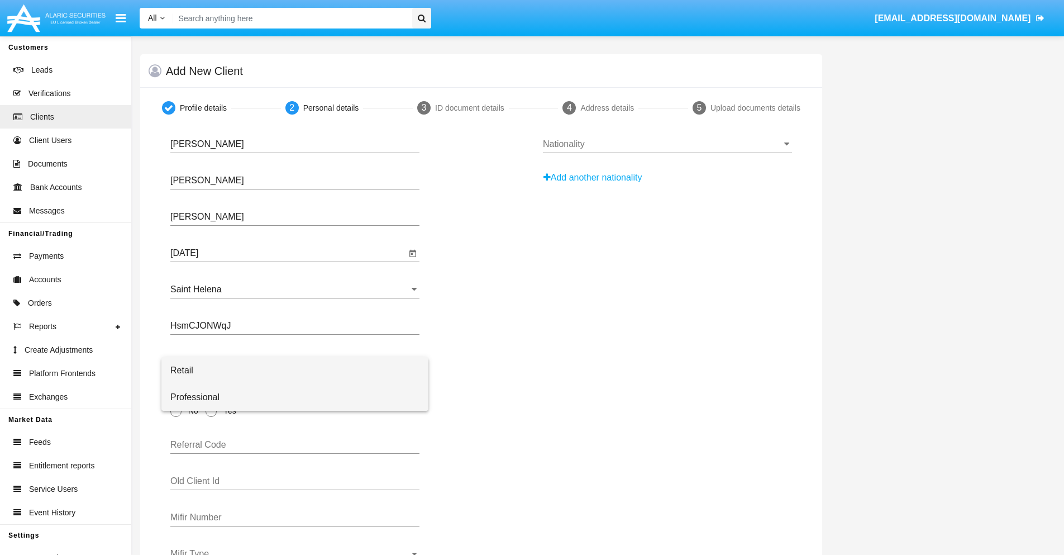
click at [295, 397] on span "Professional" at bounding box center [294, 397] width 249 height 27
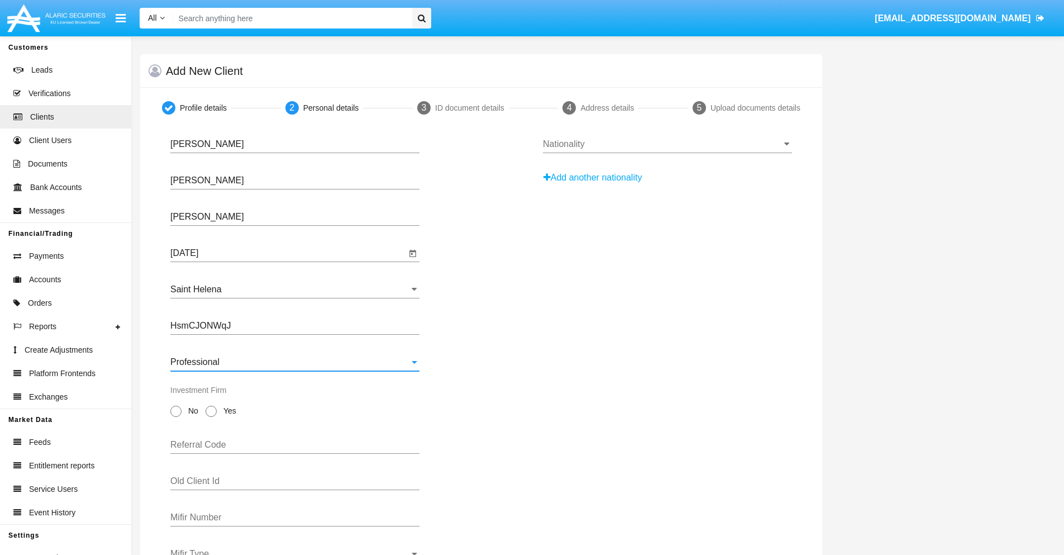
click at [191, 411] on span "No" at bounding box center [192, 411] width 20 height 12
click at [176, 417] on input "No" at bounding box center [175, 417] width 1 height 1
radio input "true"
type input "zjLGWXRCuy"
type input "uaKHQcddxg"
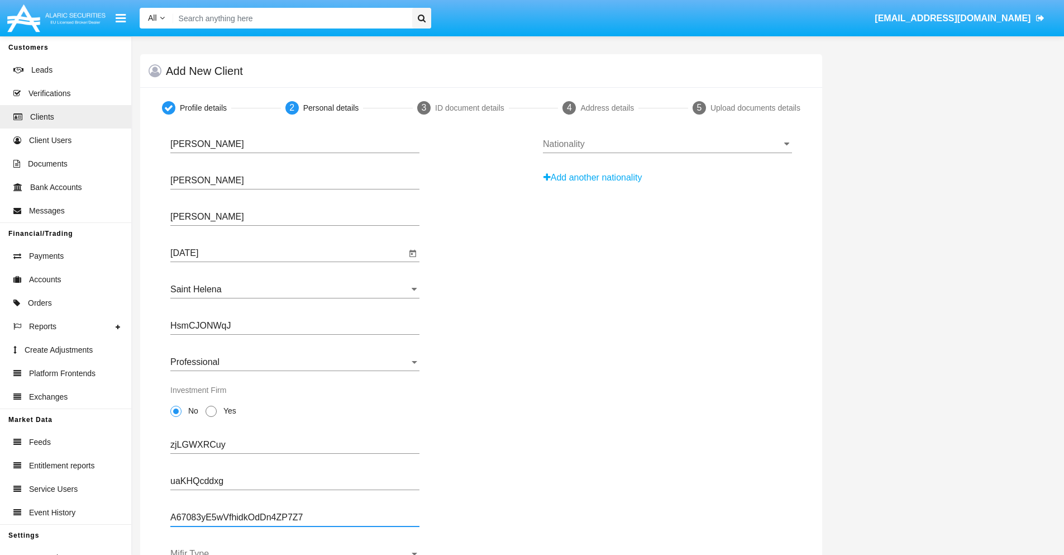
type input "A67083yE5wVfhidkOdDn4ZP7Z7"
click at [295, 552] on span "Mifir Type" at bounding box center [289, 554] width 239 height 10
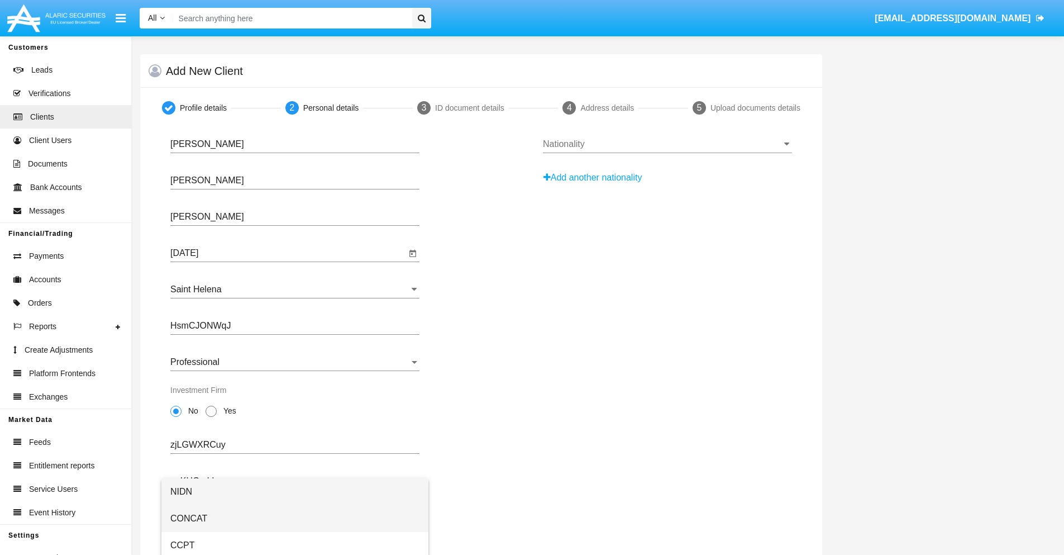
click at [295, 519] on span "CONCAT" at bounding box center [294, 518] width 249 height 27
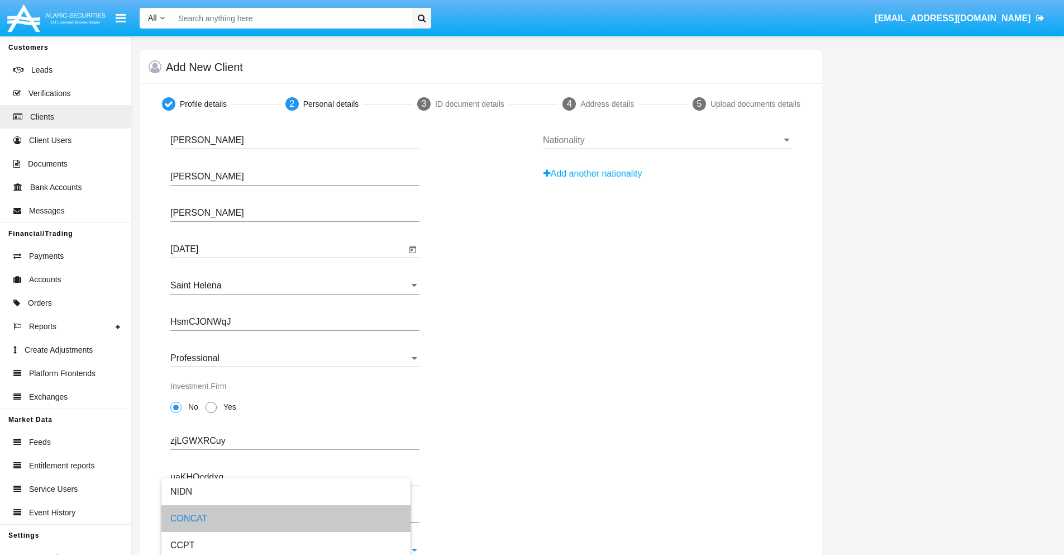
scroll to position [40, 0]
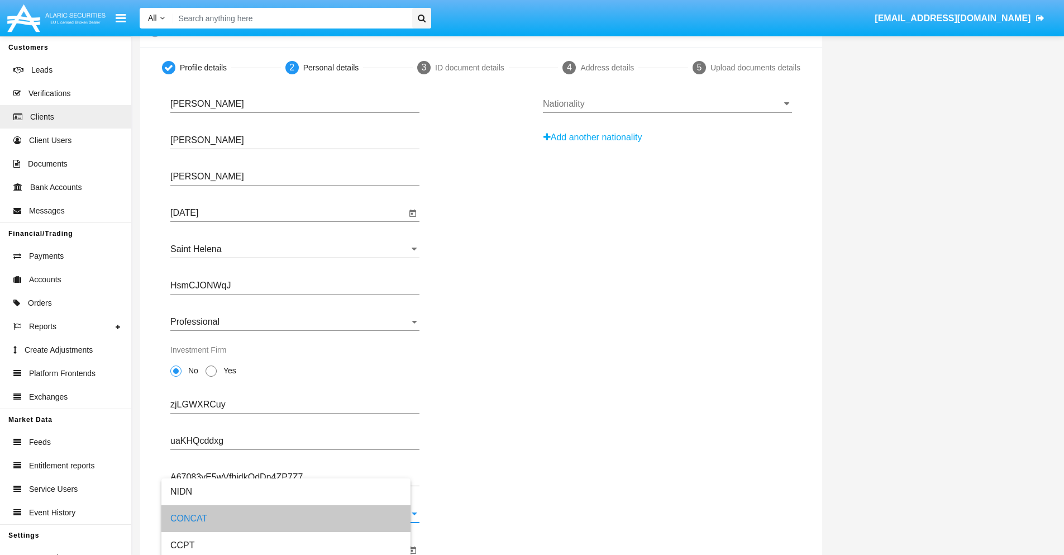
click at [288, 550] on input "Mifir Expiration Date" at bounding box center [288, 550] width 236 height 10
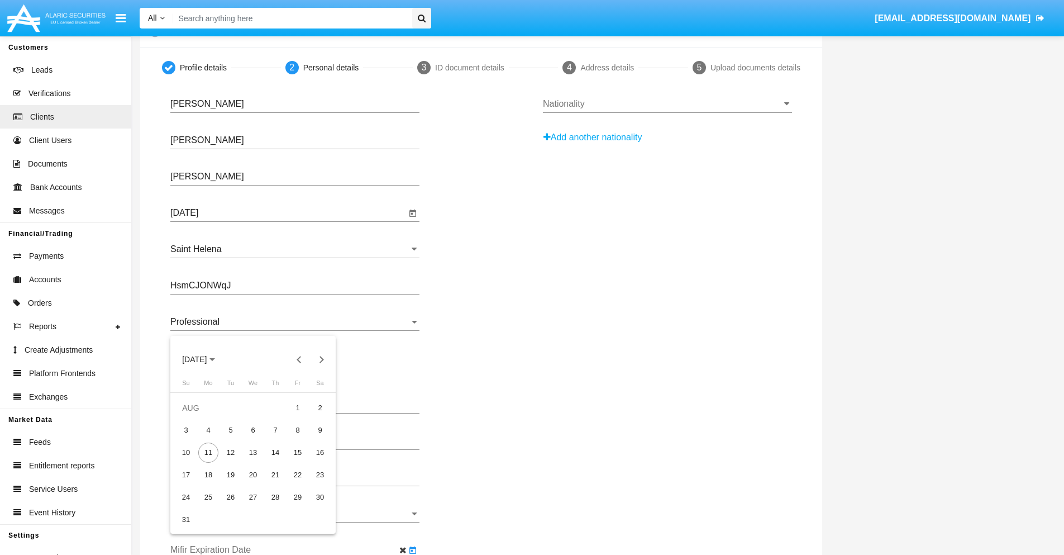
click at [205, 359] on span "[DATE]" at bounding box center [194, 359] width 25 height 9
click at [273, 461] on div "2030" at bounding box center [272, 461] width 35 height 20
click at [194, 416] on div "JAN" at bounding box center [194, 416] width 35 height 20
click at [231, 430] on div "1" at bounding box center [231, 430] width 20 height 20
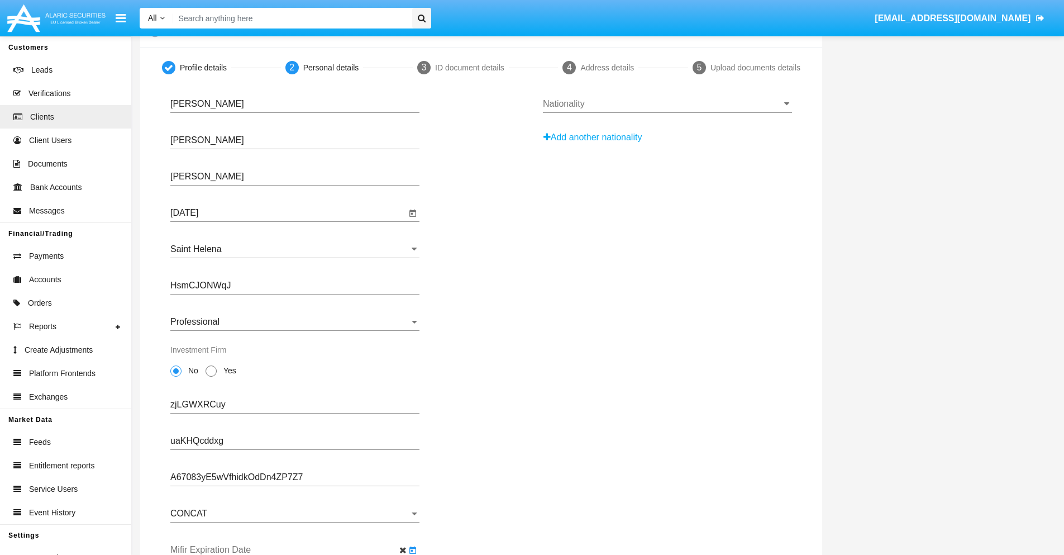
type input "[DATE]"
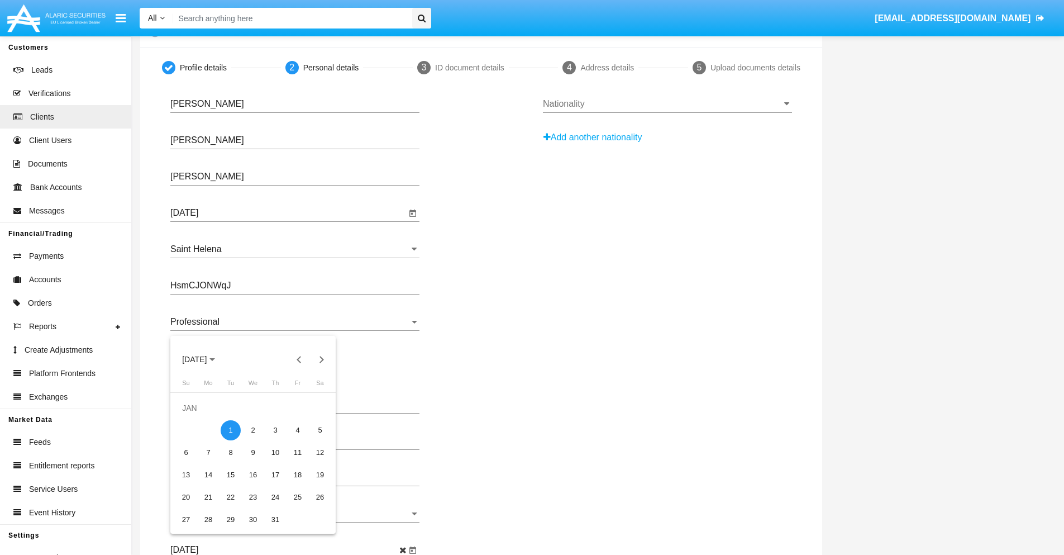
scroll to position [0, 0]
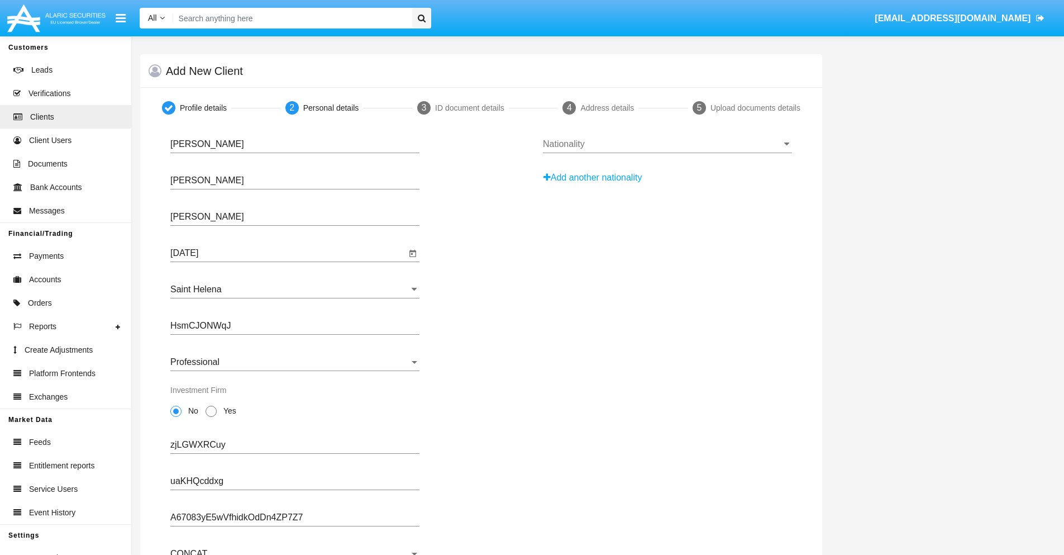
click at [667, 144] on input "Nationality" at bounding box center [667, 144] width 249 height 10
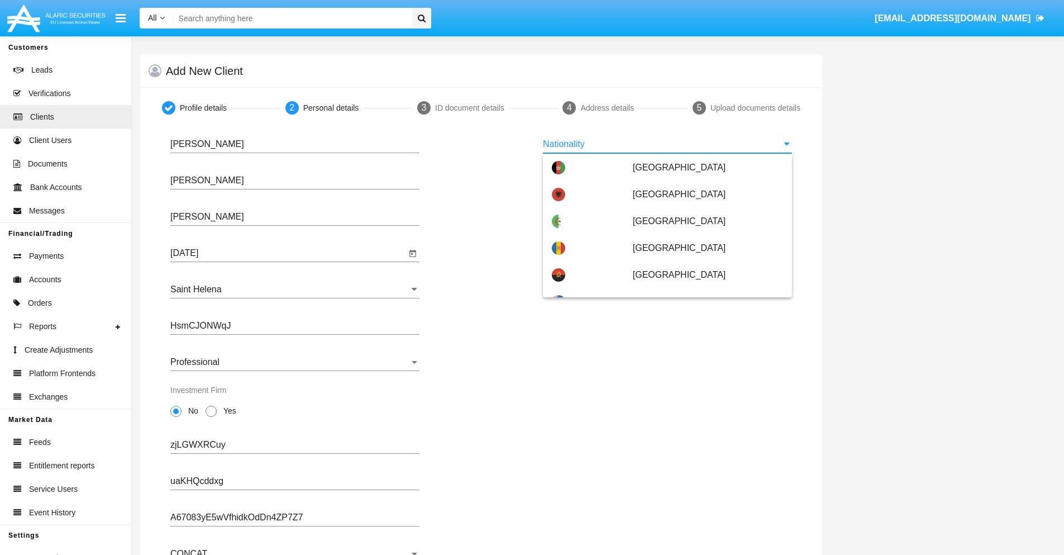
scroll to position [662, 0]
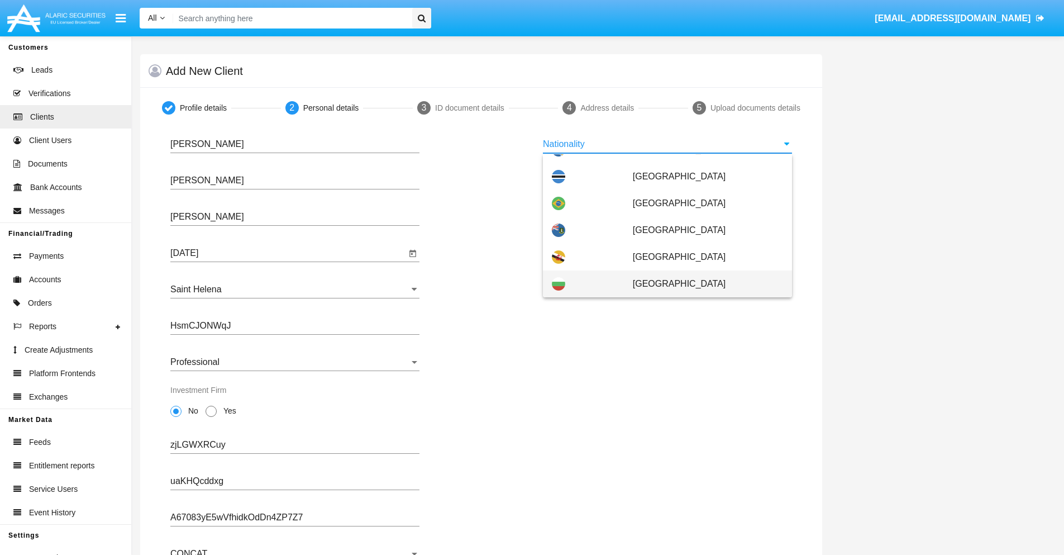
click at [702, 284] on span "[GEOGRAPHIC_DATA]" at bounding box center [708, 283] width 150 height 27
type input "[GEOGRAPHIC_DATA]"
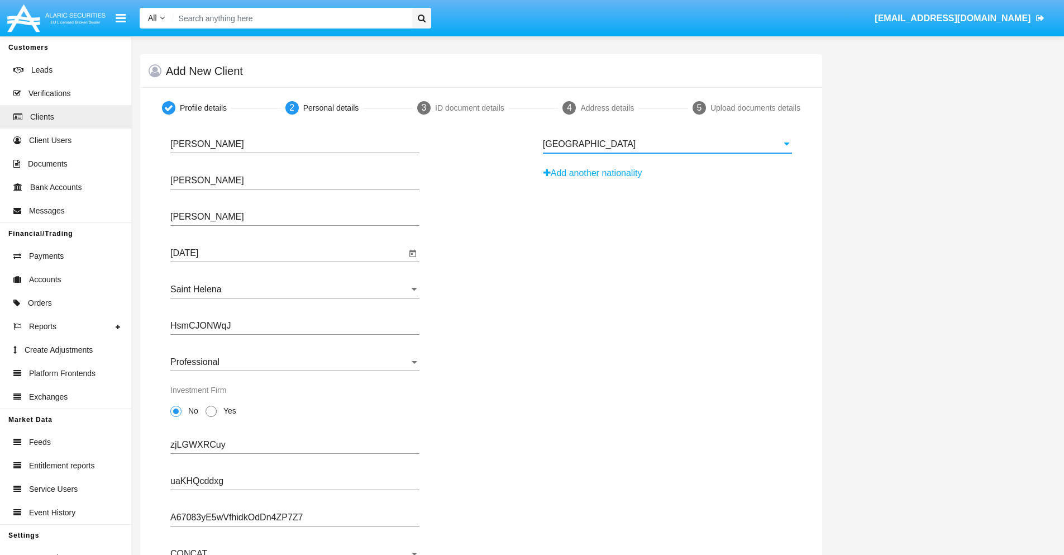
click at [597, 173] on button "Add another nationality" at bounding box center [596, 173] width 106 height 18
click at [667, 180] on input "Nationality #1" at bounding box center [667, 180] width 249 height 10
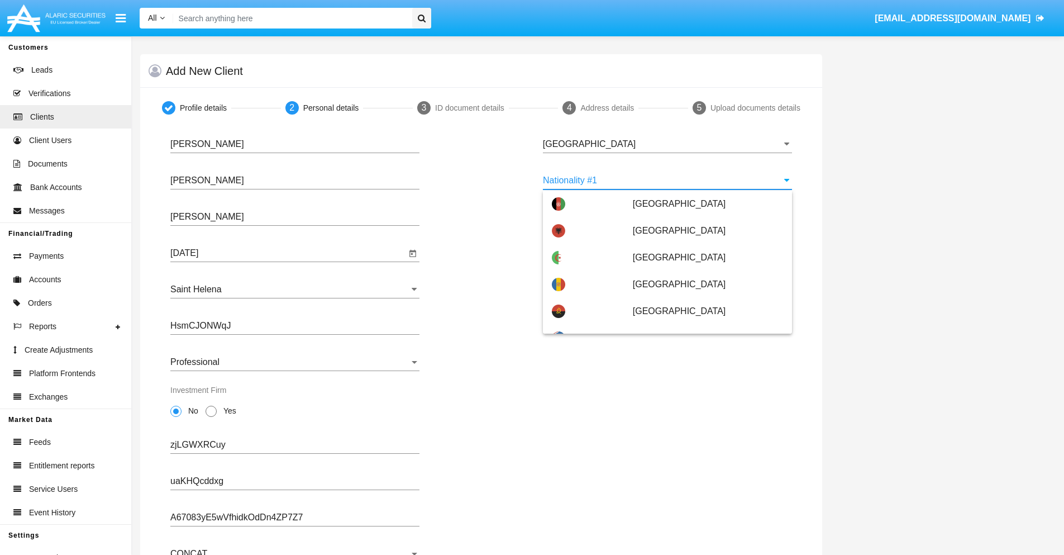
scroll to position [4980, 0]
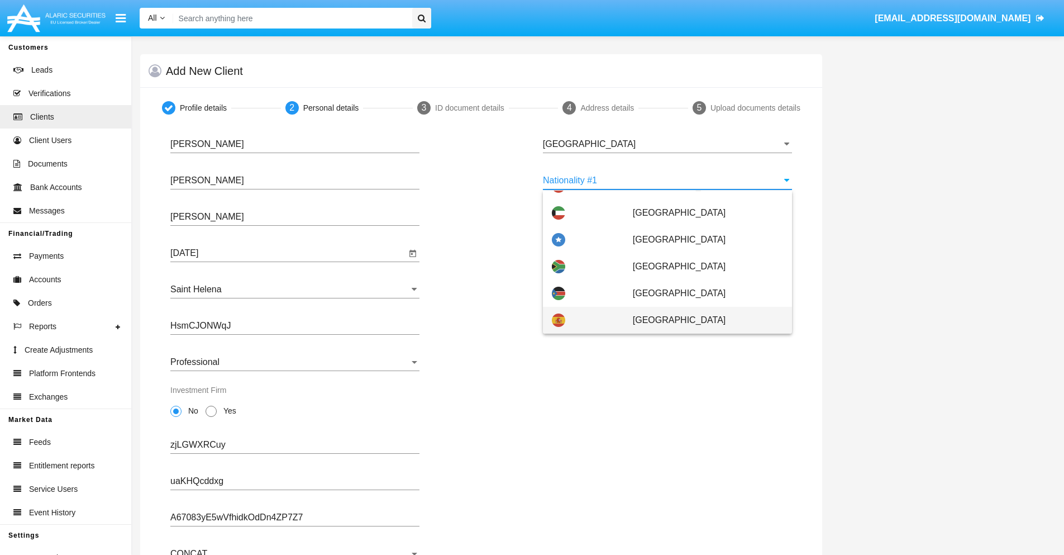
click at [702, 320] on span "[GEOGRAPHIC_DATA]" at bounding box center [708, 320] width 150 height 27
type input "[GEOGRAPHIC_DATA]"
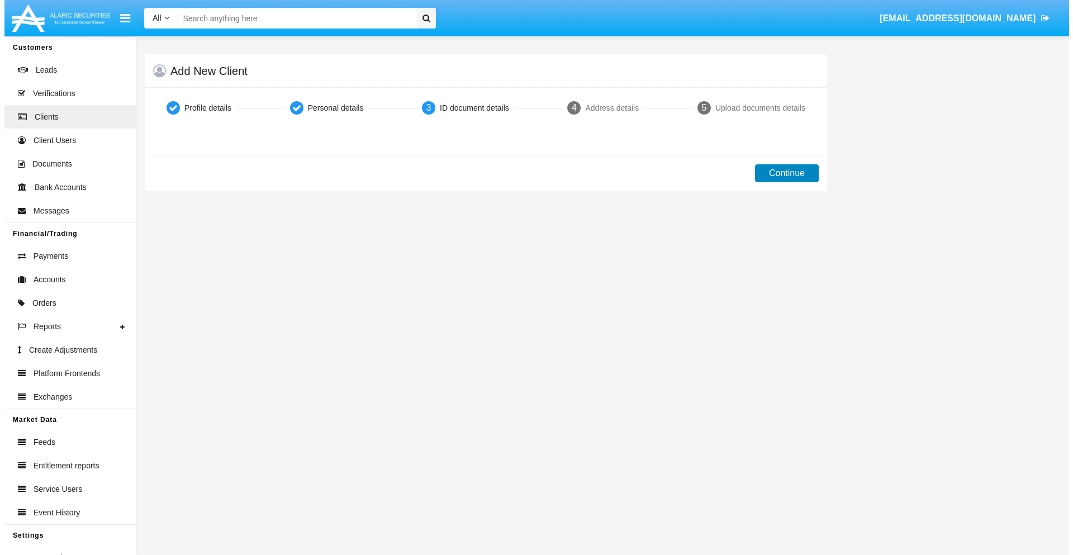
scroll to position [0, 0]
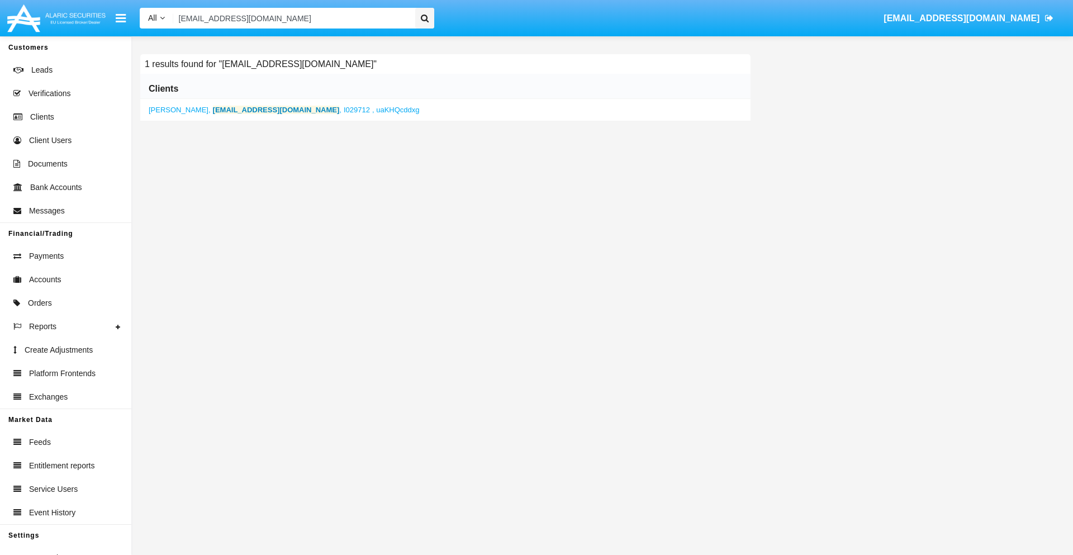
type input "[EMAIL_ADDRESS][DOMAIN_NAME]"
click at [232, 110] on b "[EMAIL_ADDRESS][DOMAIN_NAME]" at bounding box center [276, 110] width 127 height 8
